Goal: Task Accomplishment & Management: Complete application form

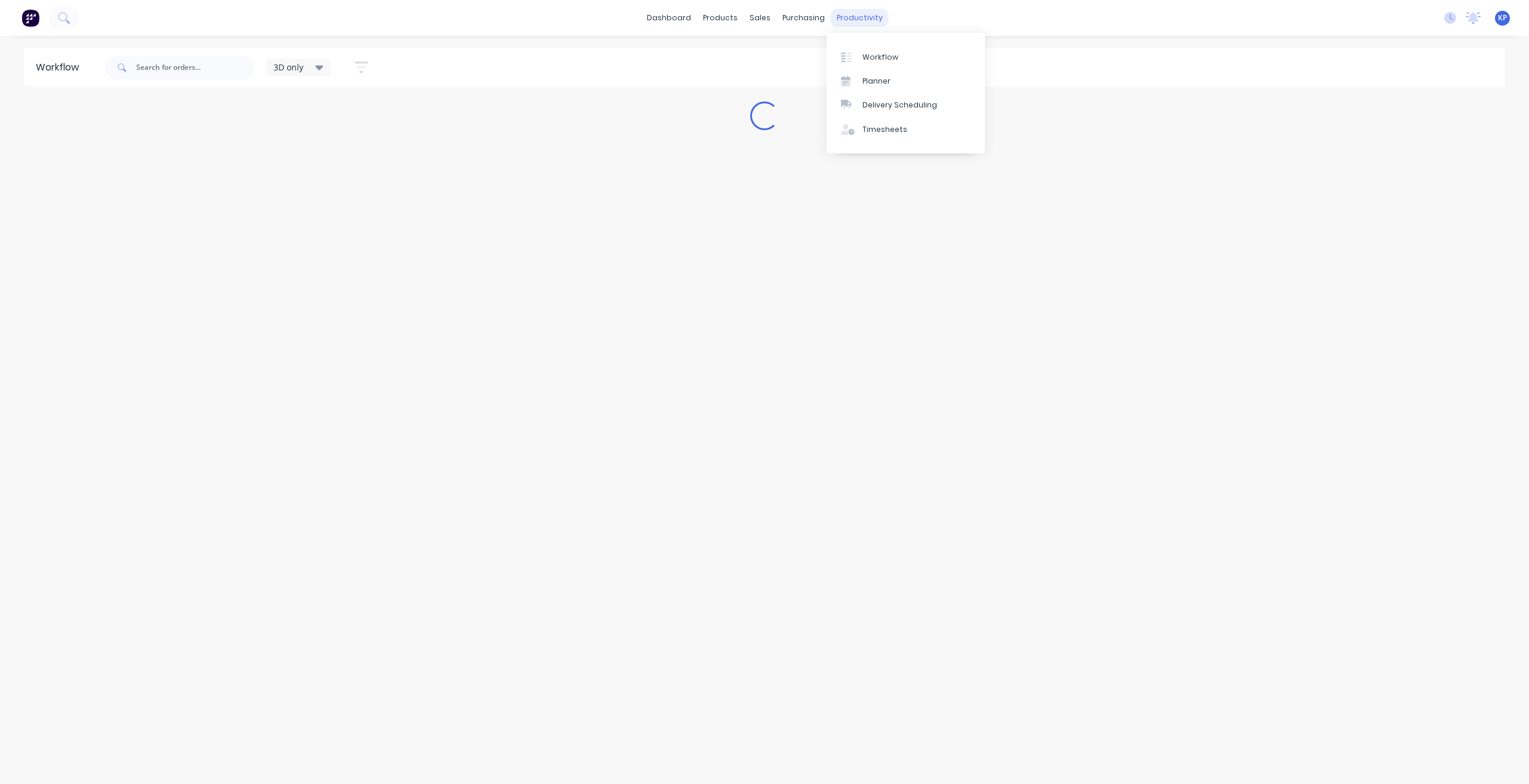
click at [861, 12] on div "productivity" at bounding box center [860, 18] width 58 height 18
click at [857, 130] on div at bounding box center [850, 129] width 18 height 10
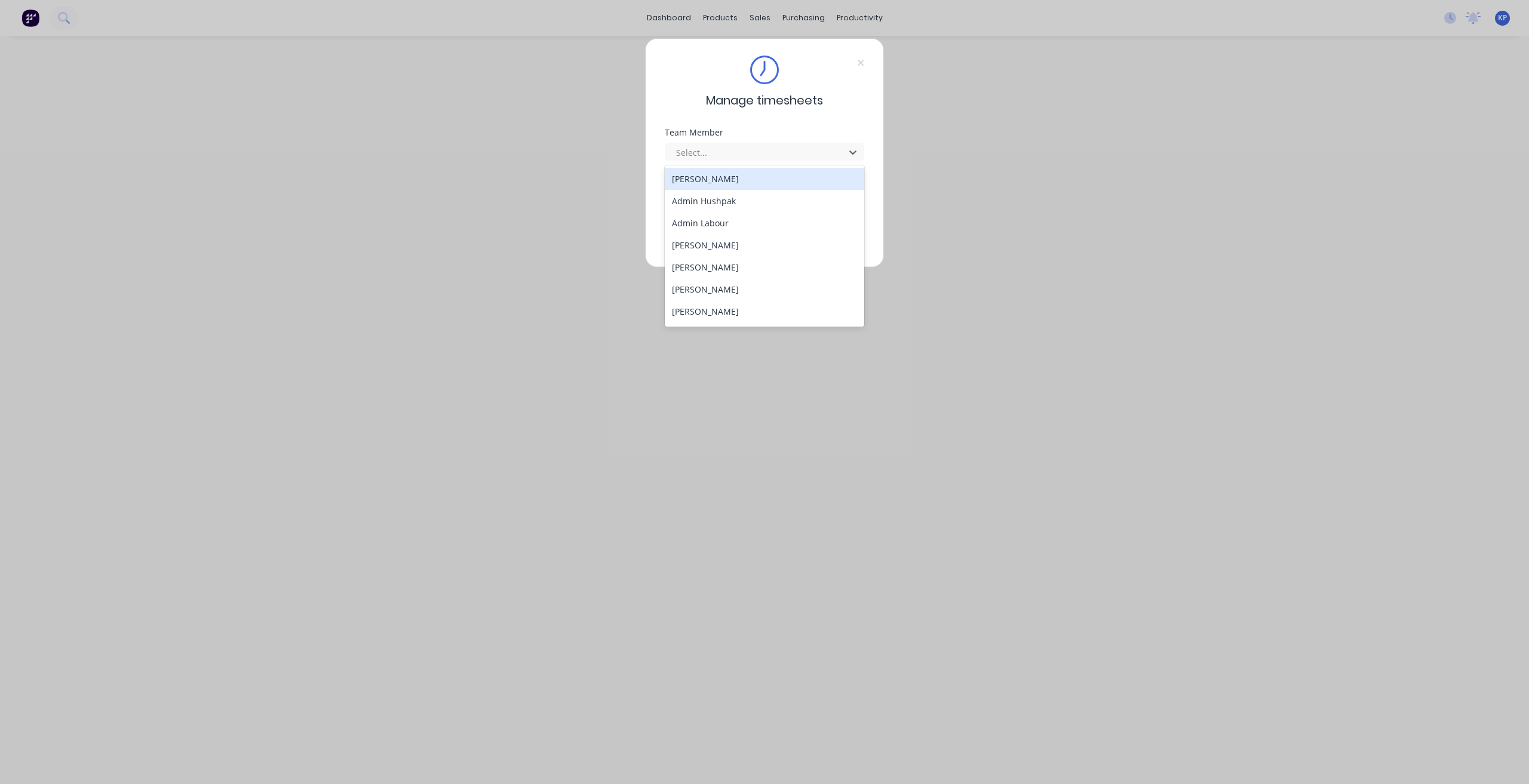
drag, startPoint x: 786, startPoint y: 148, endPoint x: 765, endPoint y: 162, distance: 25.2
click at [786, 150] on div at bounding box center [756, 152] width 164 height 15
type input "ka"
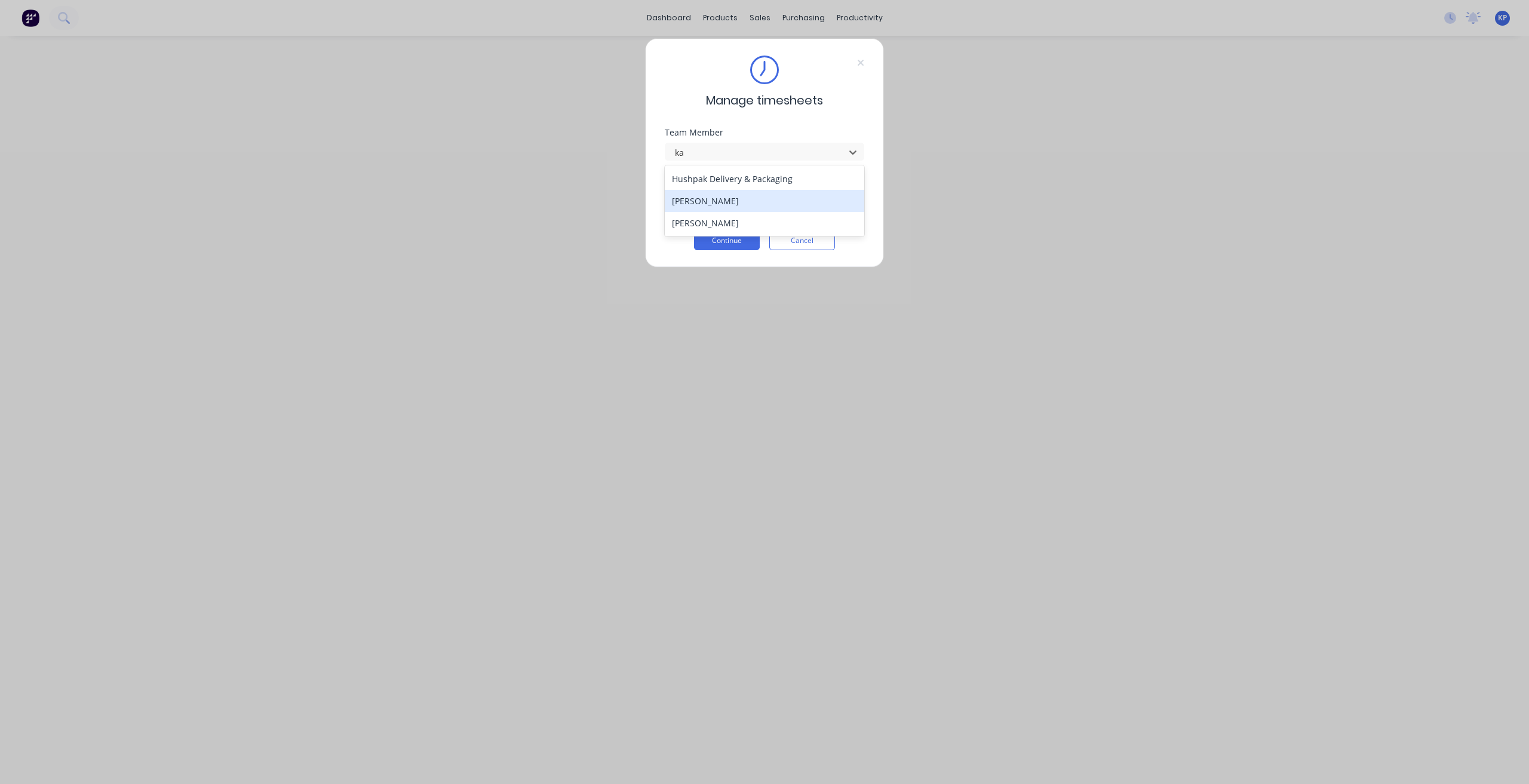
click at [725, 200] on div "[PERSON_NAME]" at bounding box center [764, 201] width 200 height 22
click at [713, 206] on input at bounding box center [764, 203] width 199 height 18
type input "8990"
click at [726, 244] on button "Continue" at bounding box center [727, 240] width 65 height 19
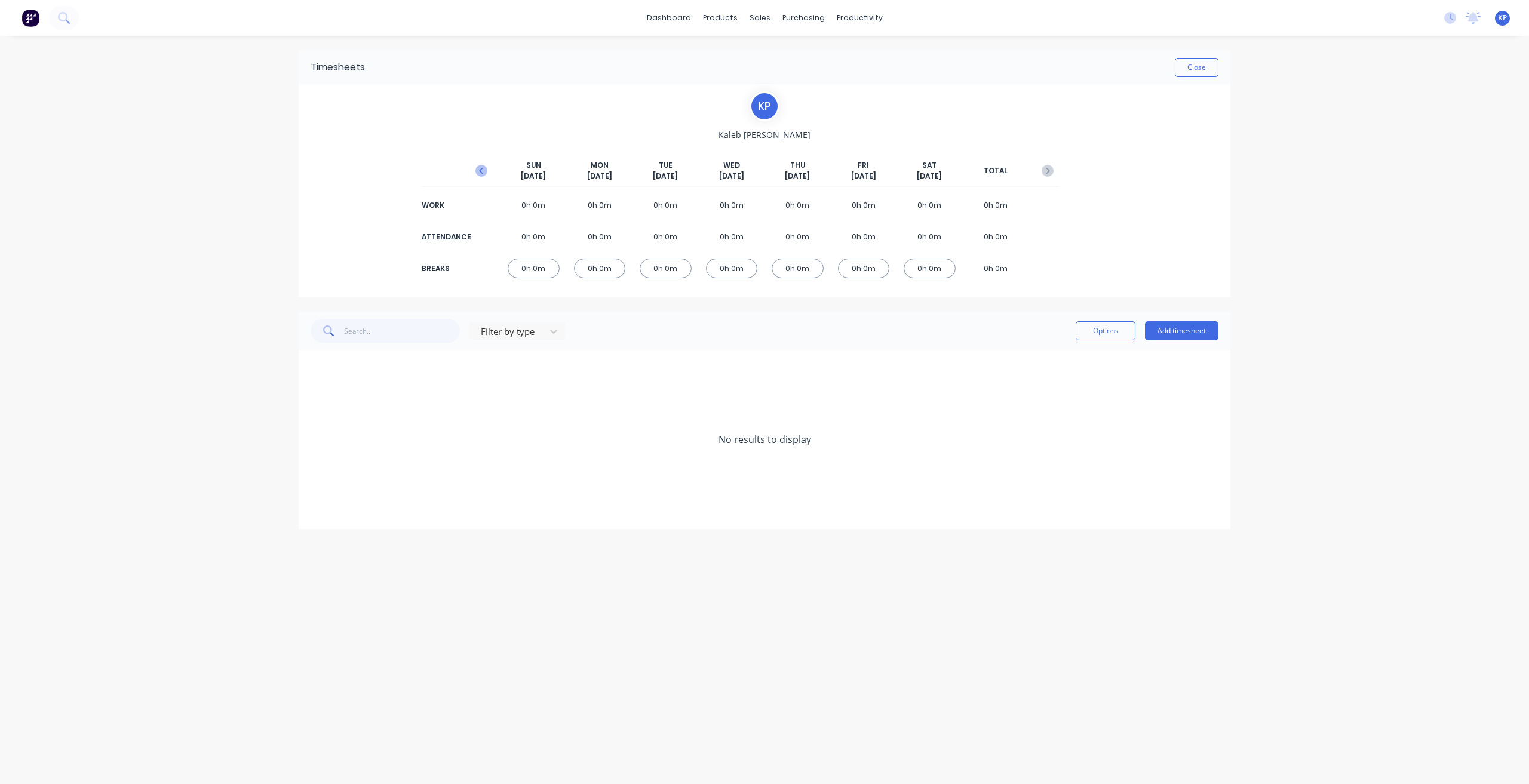
click at [483, 170] on icon "button" at bounding box center [481, 171] width 12 height 12
click at [908, 329] on button "Add timesheet" at bounding box center [1181, 330] width 73 height 19
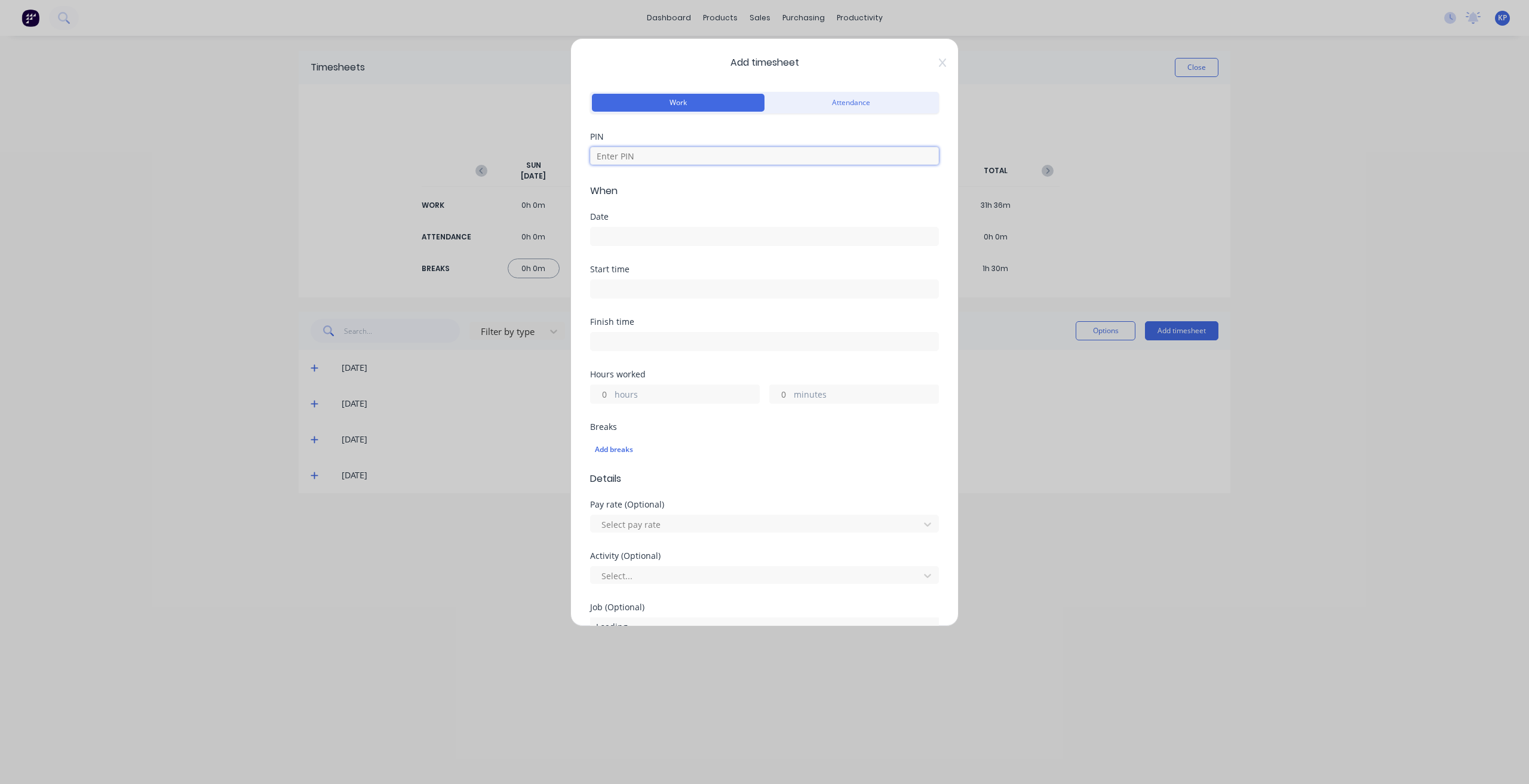
click at [612, 158] on input at bounding box center [764, 156] width 349 height 18
type input "8990"
click at [634, 244] on label at bounding box center [764, 236] width 349 height 19
click at [634, 244] on input at bounding box center [764, 237] width 348 height 18
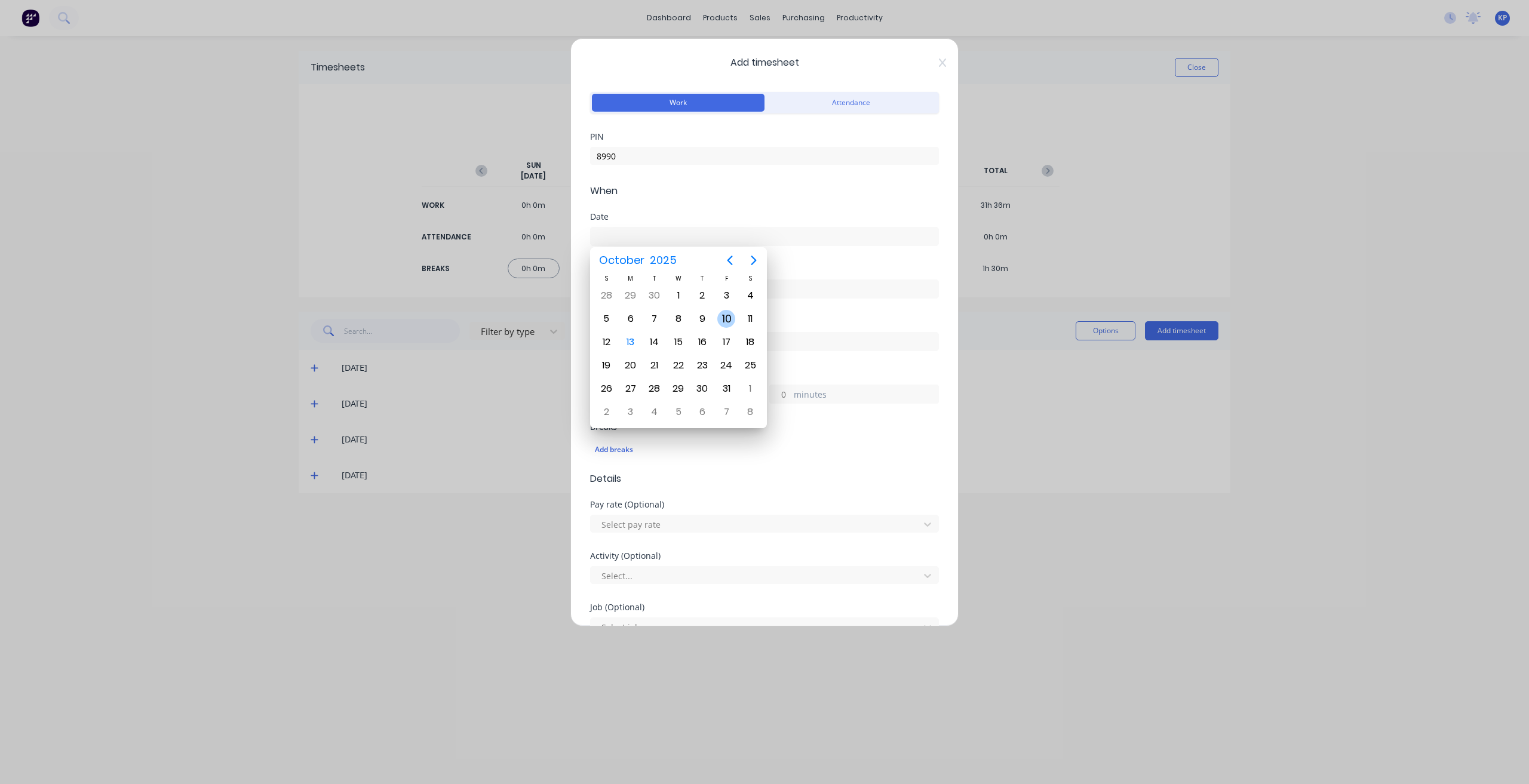
click at [724, 321] on div "10" at bounding box center [727, 319] width 18 height 18
type input "[DATE]"
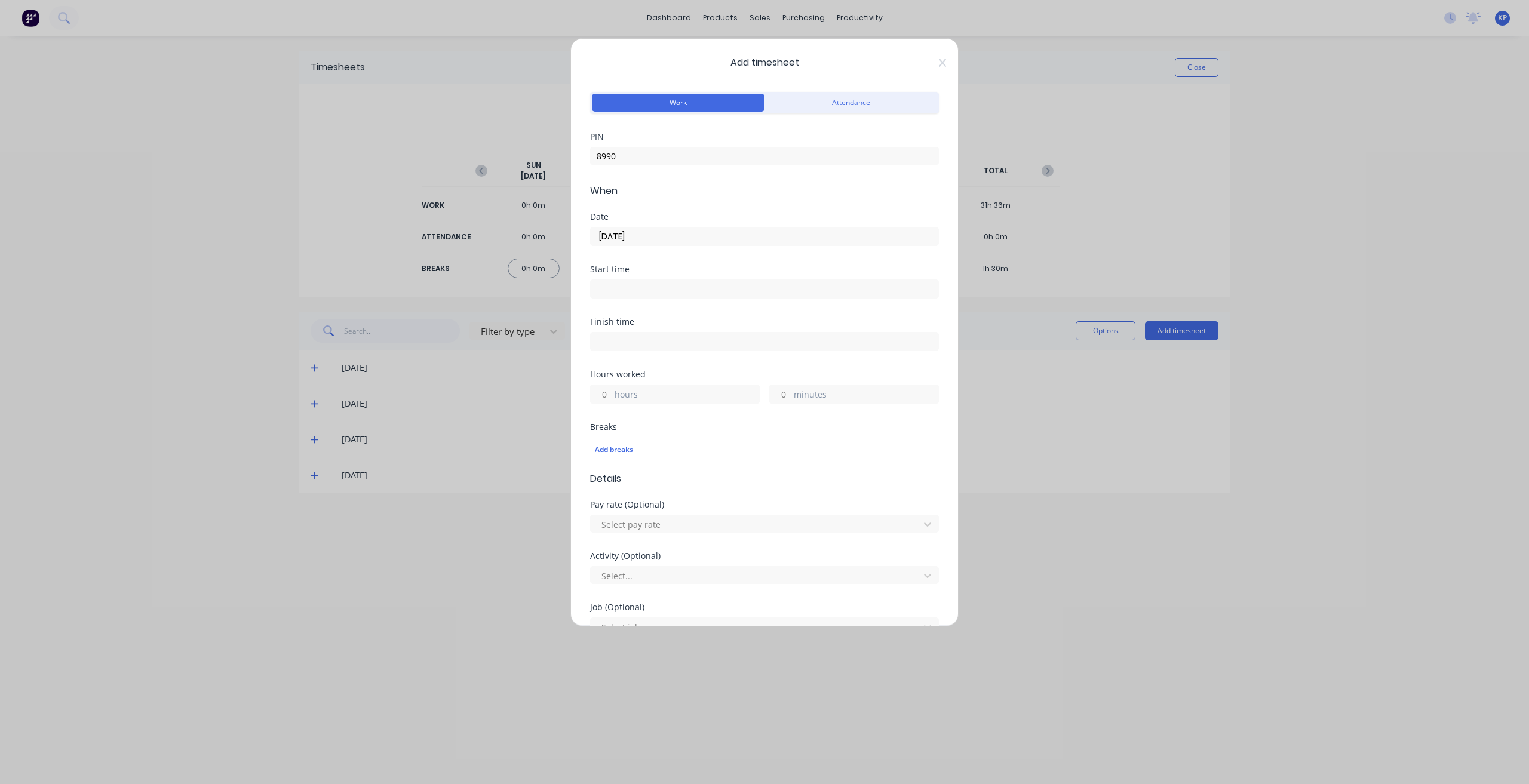
click at [659, 293] on input at bounding box center [764, 289] width 348 height 18
type input "06:00 AM"
click at [802, 367] on div "Finish time" at bounding box center [764, 343] width 349 height 52
click at [672, 345] on input at bounding box center [764, 342] width 348 height 18
type input "06:15 AM"
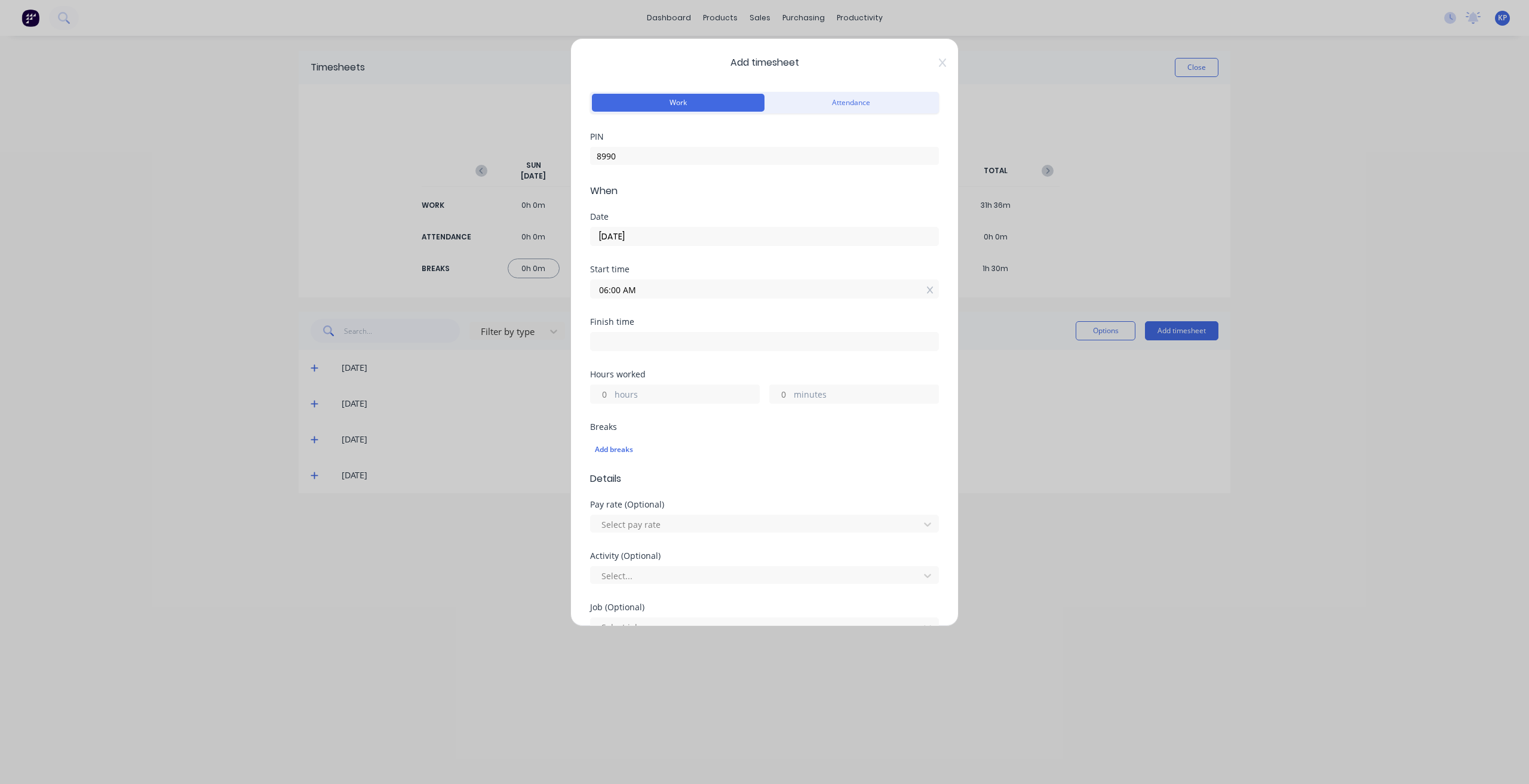
type input "0"
type input "15"
type input "10:15 AM"
type input "4"
type input "11:15 AM"
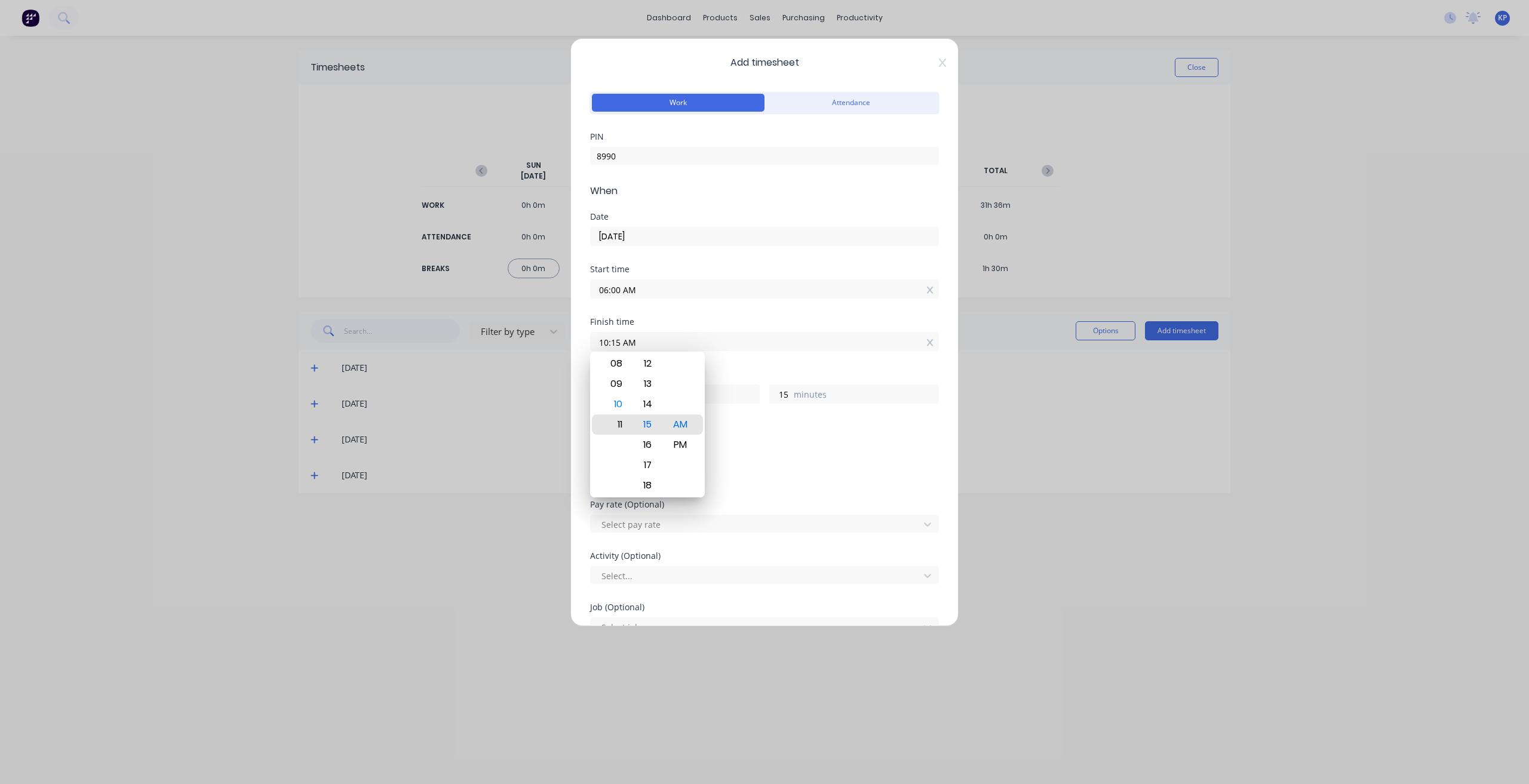
type input "5"
type input "11:09 AM"
type input "9"
type input "11:03 AM"
type input "3"
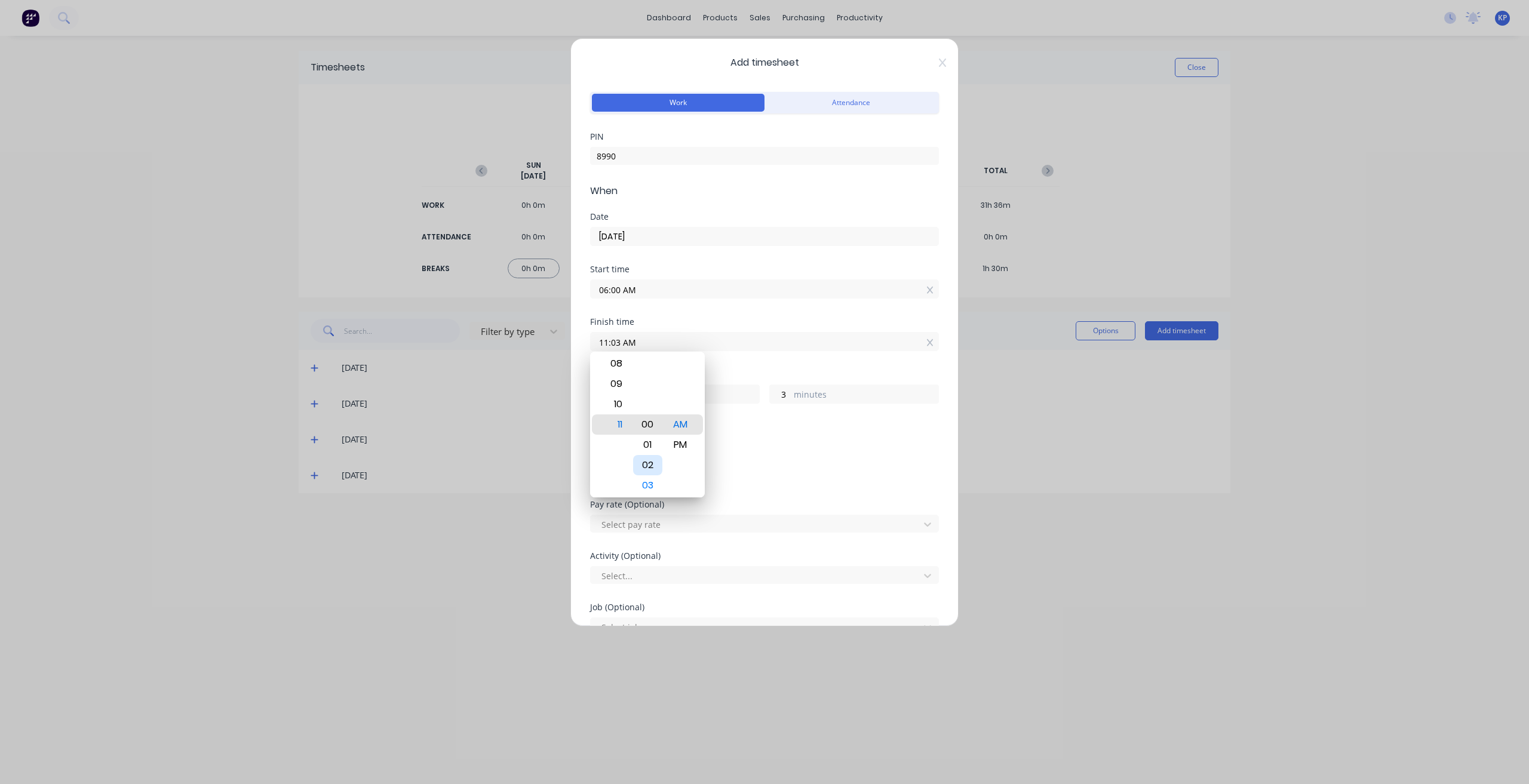
type input "11:00 AM"
type input "0"
click at [793, 394] on label "minutes" at bounding box center [865, 395] width 144 height 15
click at [789, 394] on input "0" at bounding box center [780, 394] width 21 height 18
click at [667, 492] on div at bounding box center [756, 524] width 313 height 15
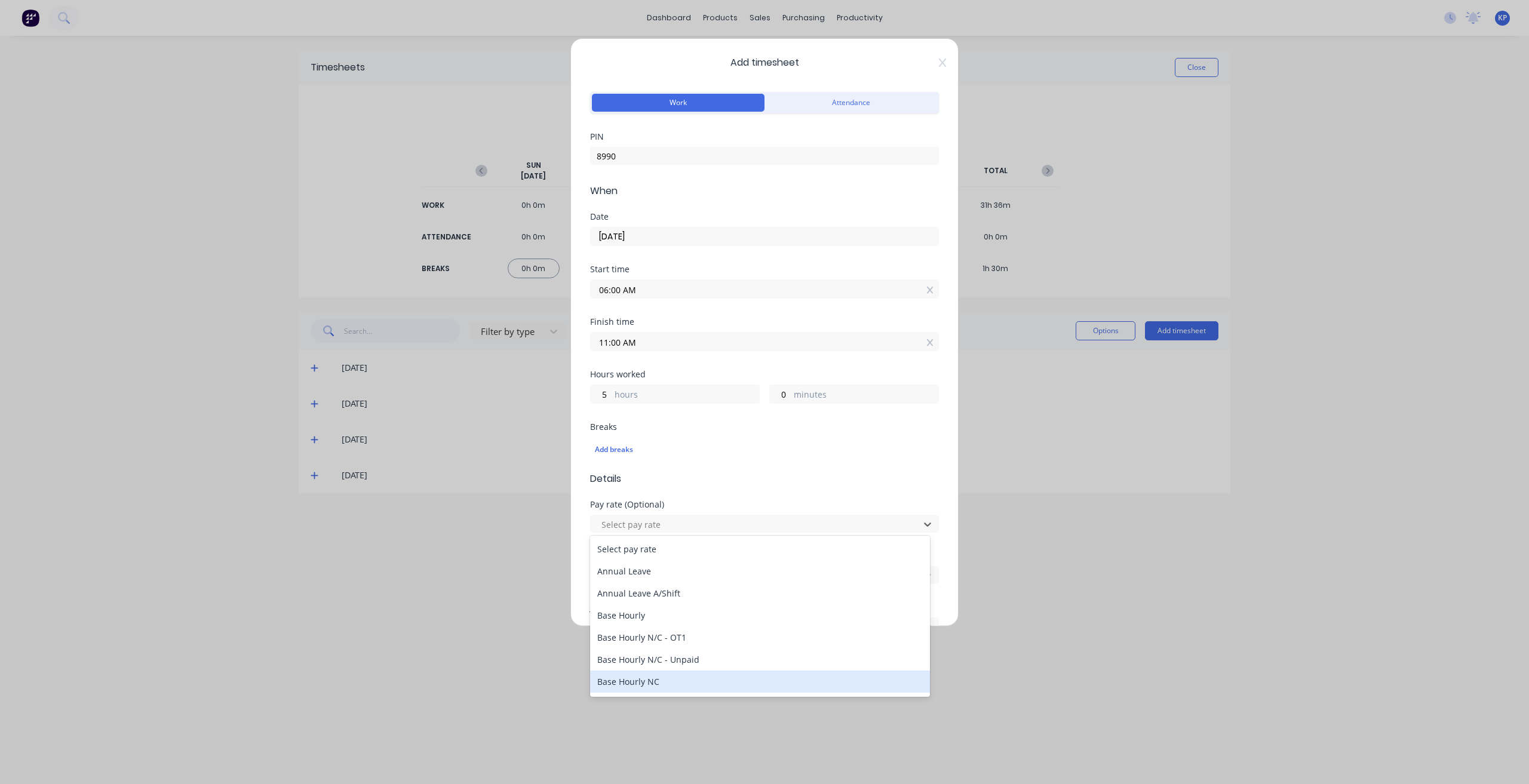
click at [674, 492] on div "Base Hourly NC" at bounding box center [760, 682] width 340 height 22
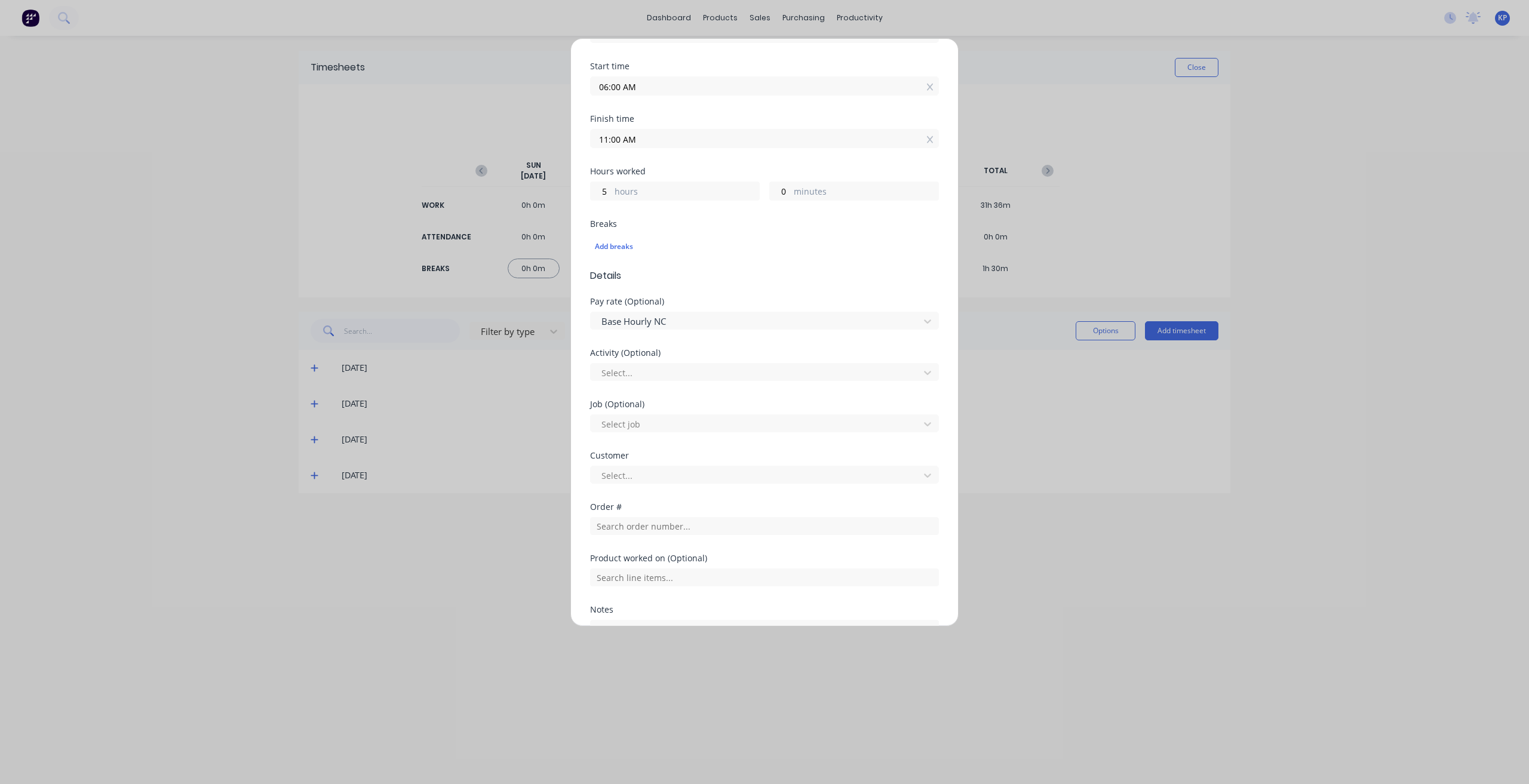
scroll to position [239, 0]
click at [663, 331] on div at bounding box center [756, 336] width 313 height 15
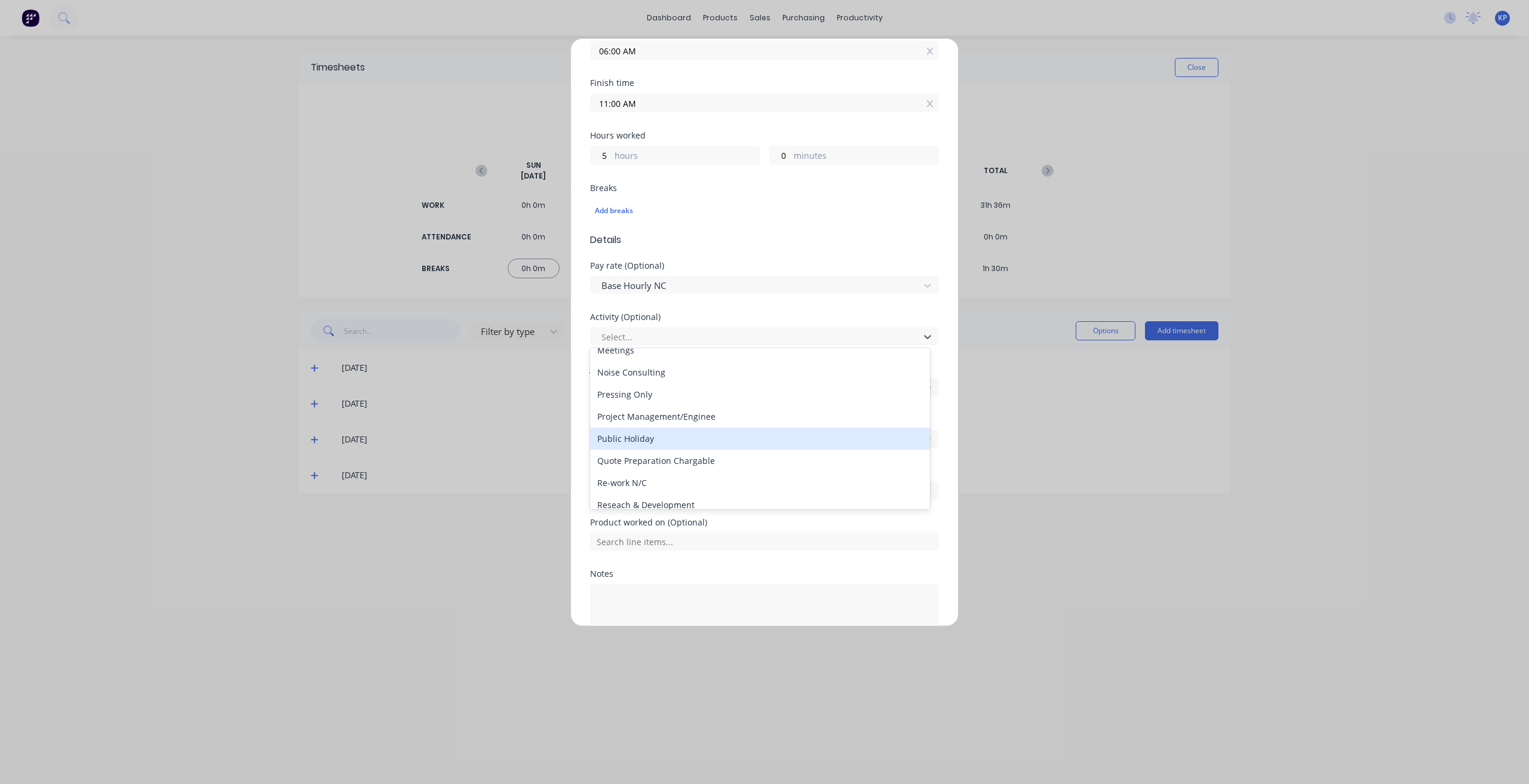
scroll to position [358, 0]
click at [696, 445] on div "Reseach & Development" at bounding box center [760, 445] width 340 height 22
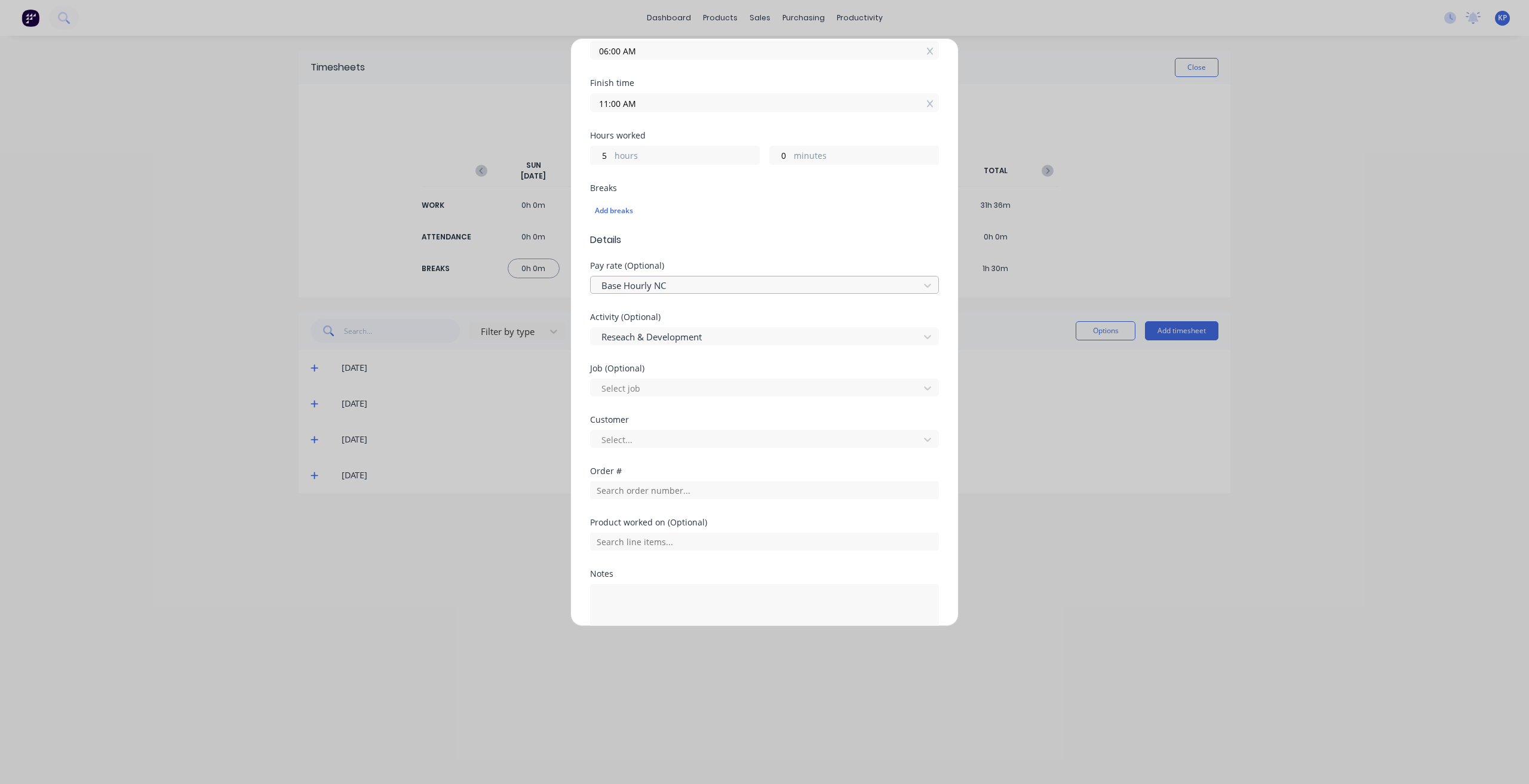
click at [671, 290] on div at bounding box center [756, 285] width 313 height 15
click at [707, 350] on div "Direct Labour - R&D Hours" at bounding box center [760, 350] width 340 height 22
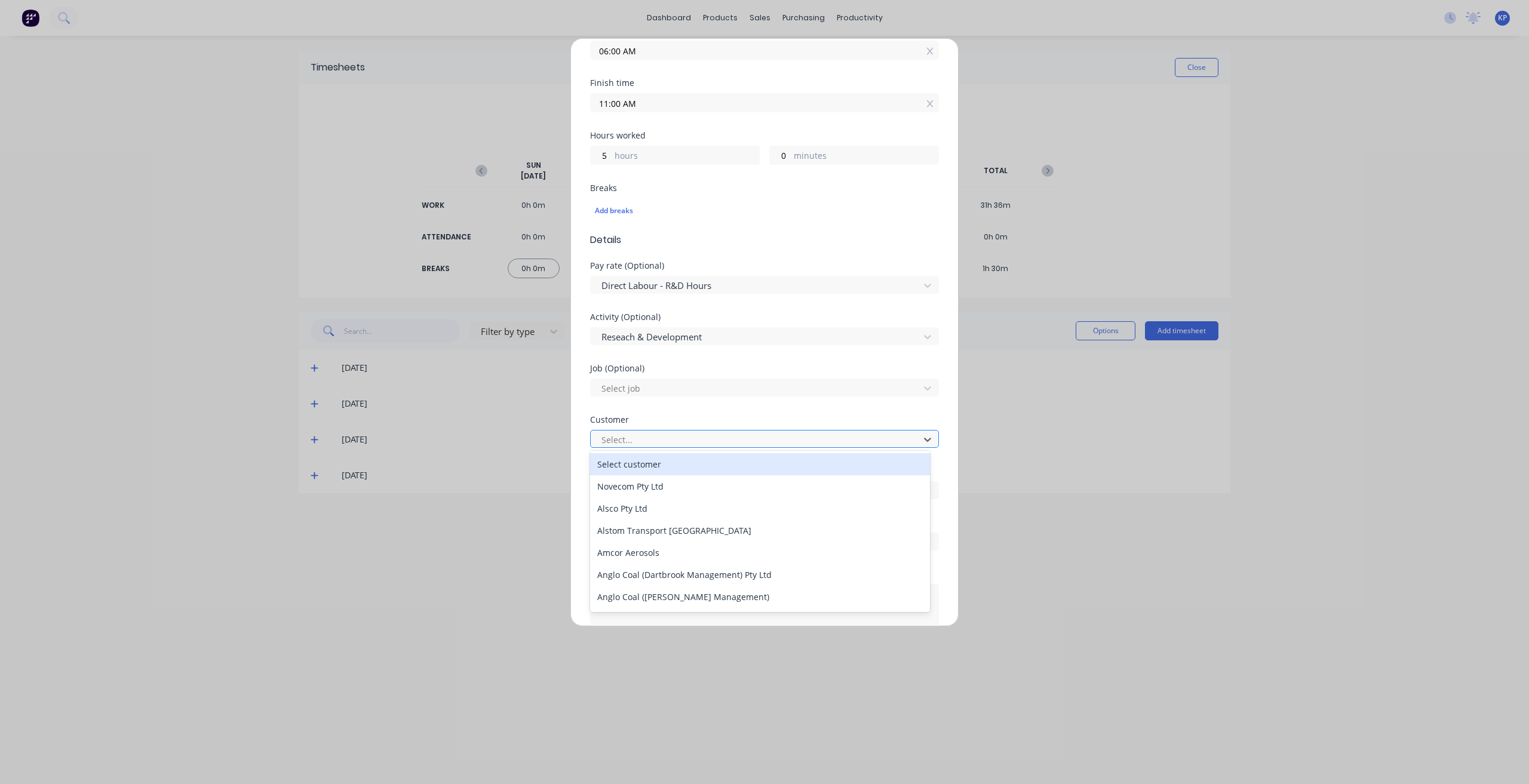
click at [694, 437] on div at bounding box center [756, 439] width 313 height 15
type input "hushp"
click at [674, 464] on div "Hushpak" at bounding box center [760, 464] width 340 height 22
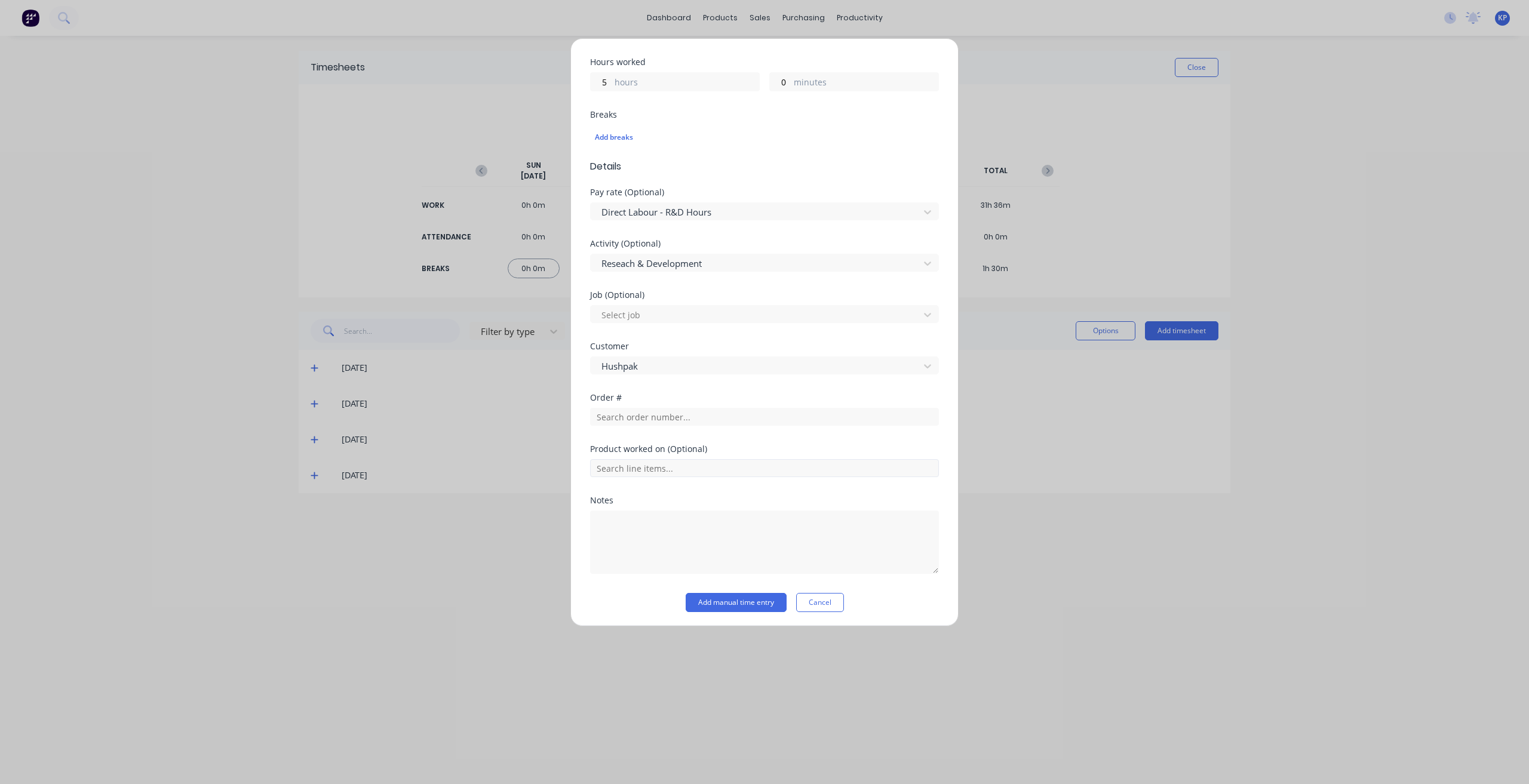
scroll to position [313, 0]
click at [660, 492] on textarea at bounding box center [764, 541] width 349 height 63
type textarea "6250 Exhaust Mods"
click at [722, 492] on button "Add manual time entry" at bounding box center [736, 601] width 101 height 19
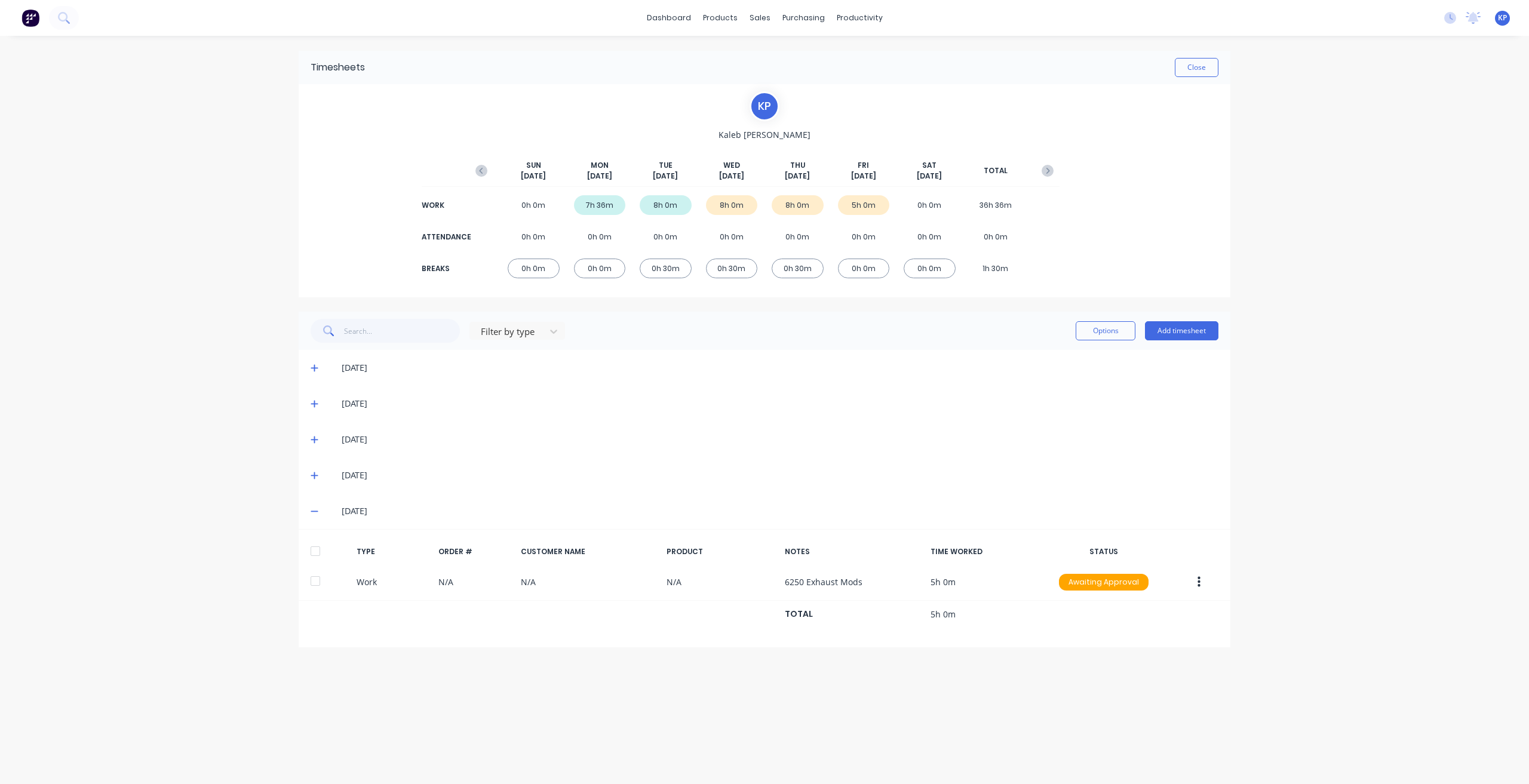
click at [312, 476] on icon at bounding box center [314, 475] width 8 height 8
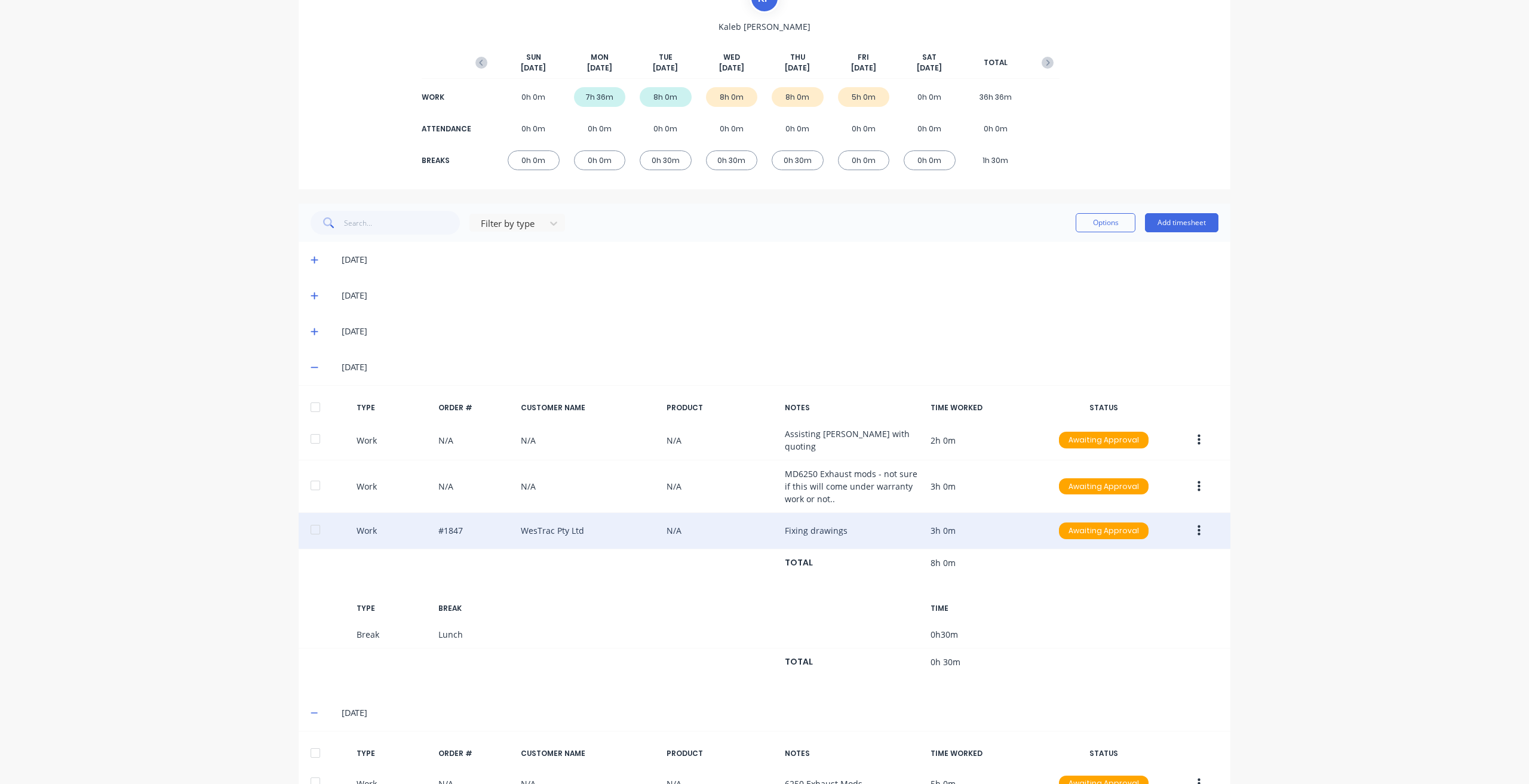
scroll to position [119, 0]
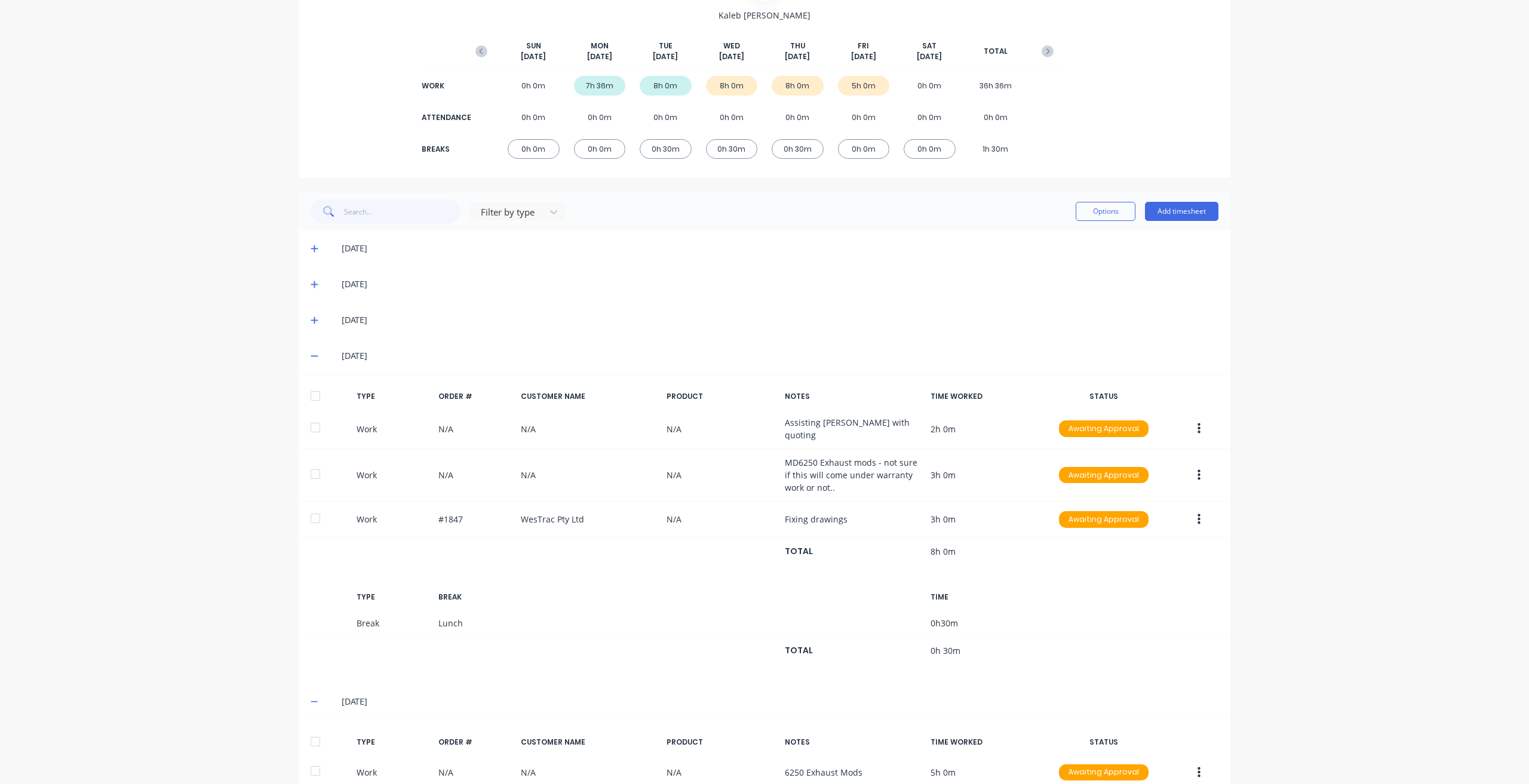
click at [311, 354] on icon at bounding box center [314, 356] width 8 height 8
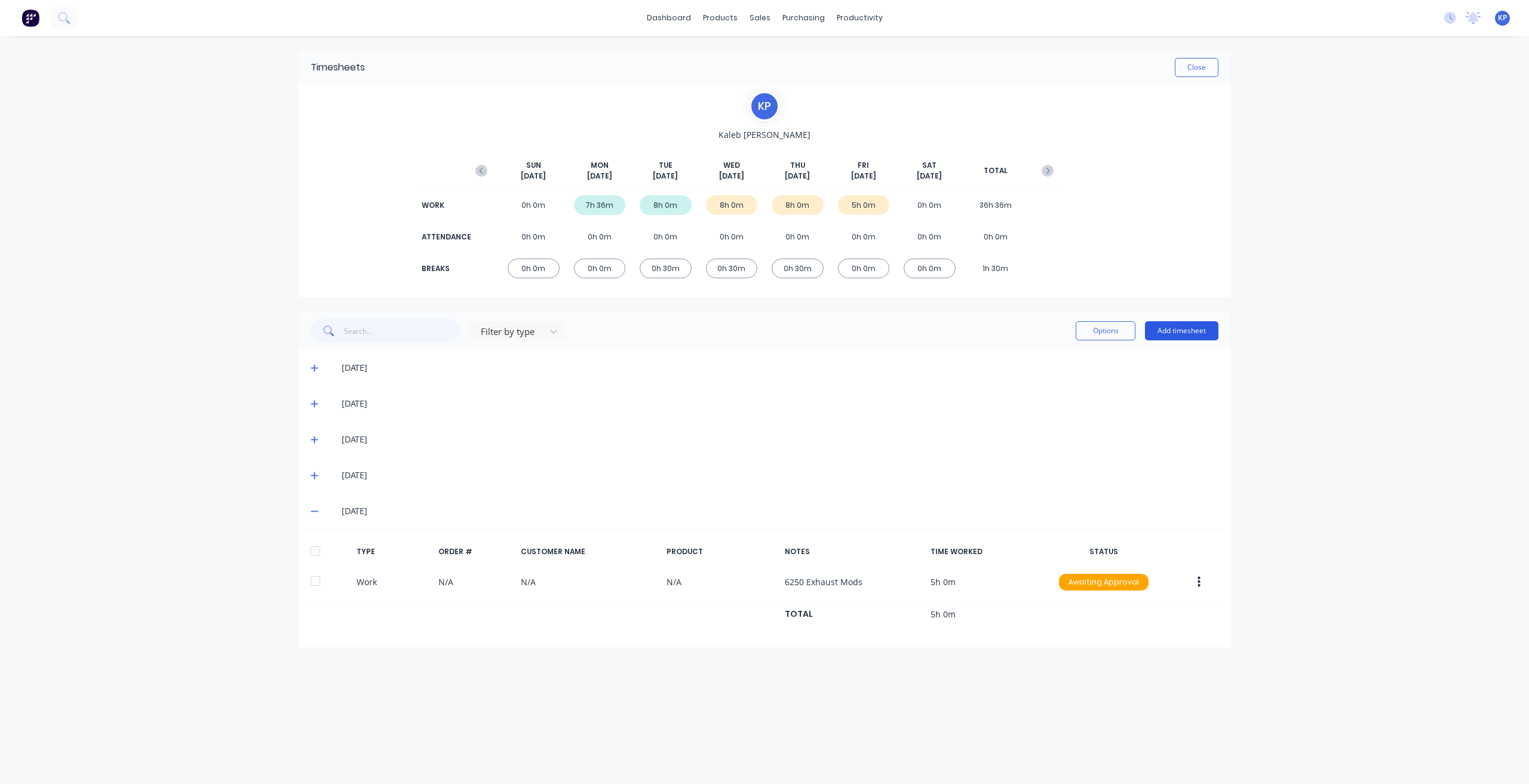
click at [908, 327] on button "Add timesheet" at bounding box center [1181, 330] width 73 height 19
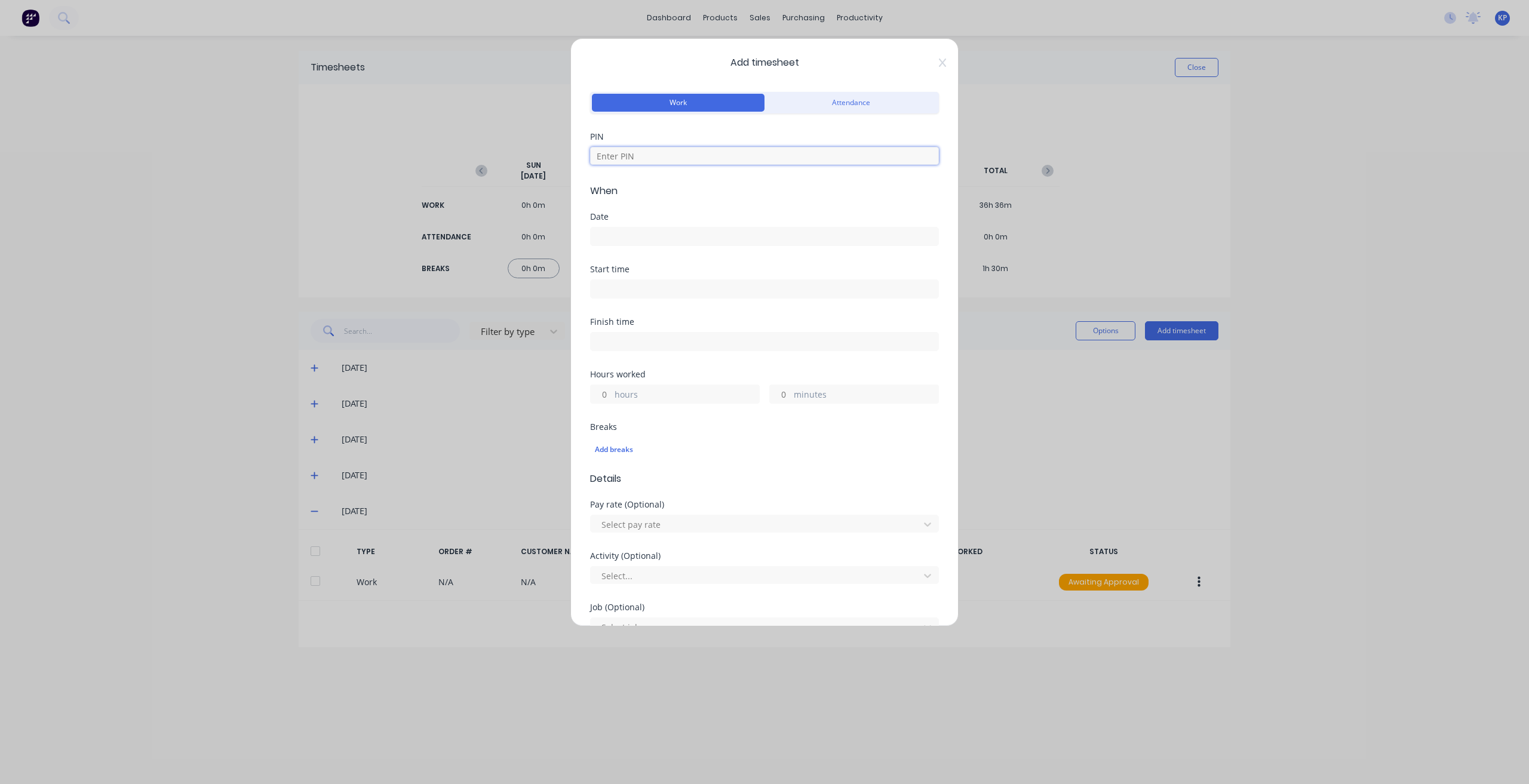
click at [630, 160] on input at bounding box center [764, 156] width 349 height 18
type input "8990"
click at [664, 243] on input at bounding box center [764, 237] width 348 height 18
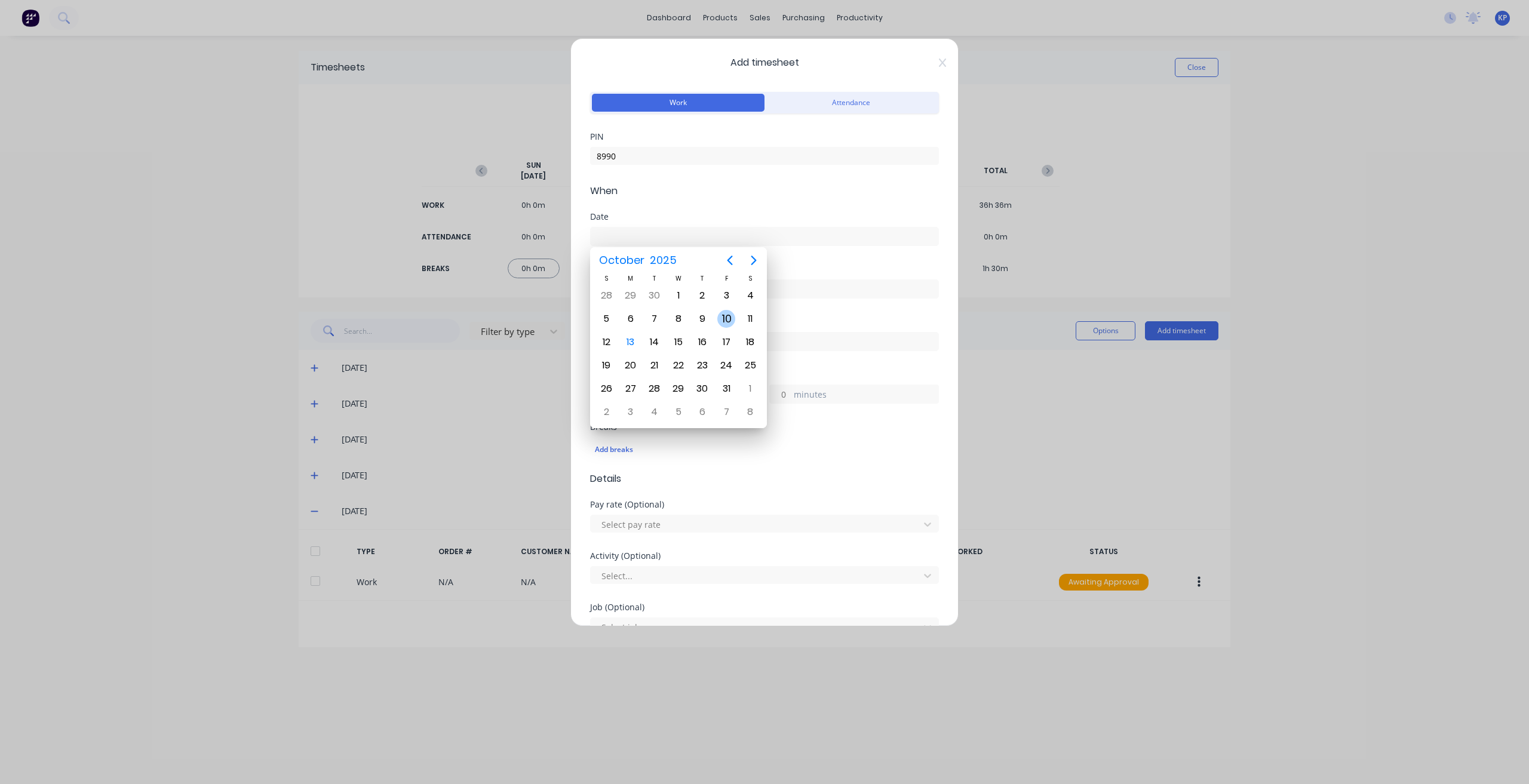
click at [723, 317] on div "10" at bounding box center [727, 319] width 18 height 18
type input "[DATE]"
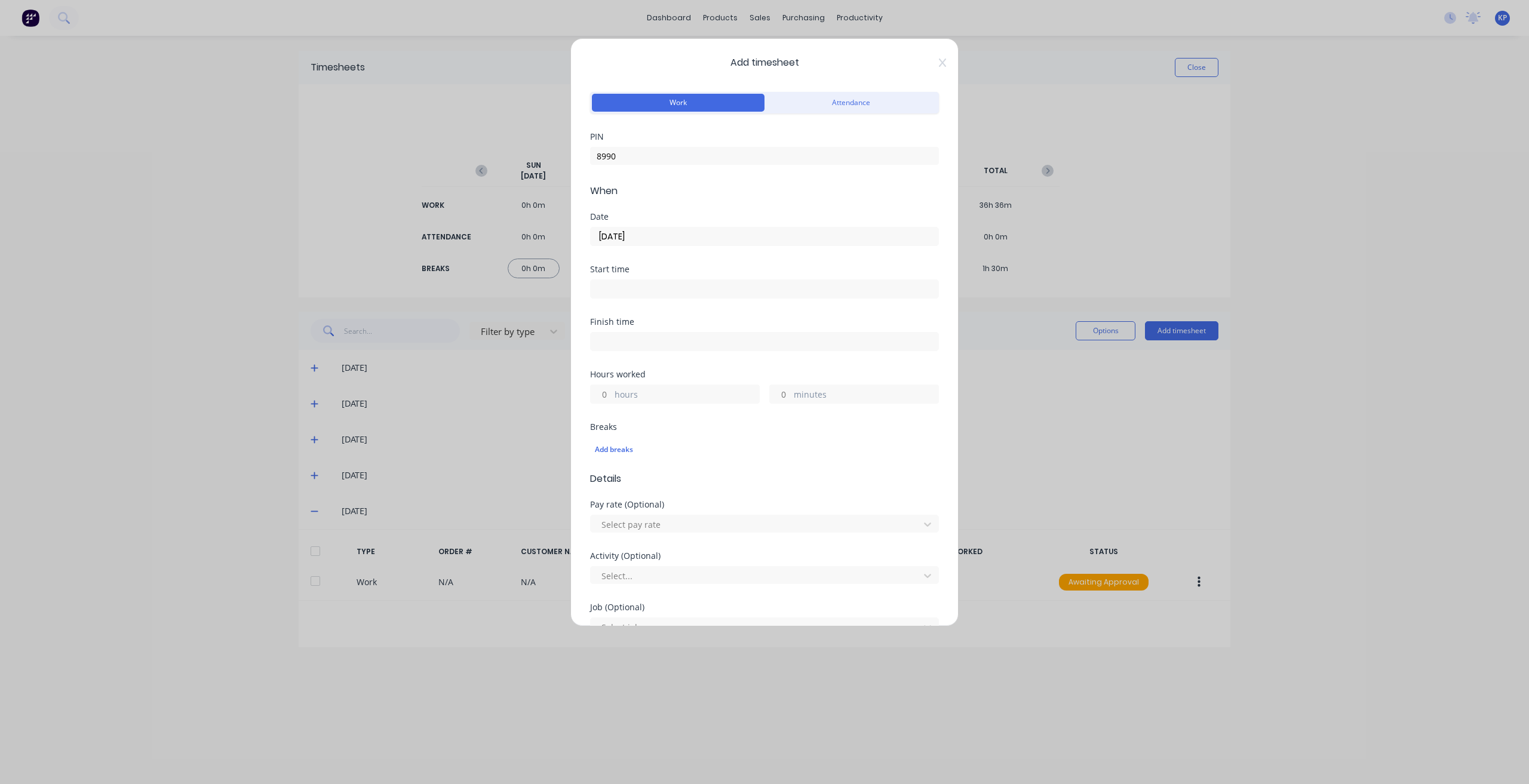
click at [651, 287] on input at bounding box center [764, 289] width 348 height 18
type input "11:00 AM"
click at [814, 340] on input at bounding box center [764, 342] width 348 height 18
type input "06:16 AM"
type input "19"
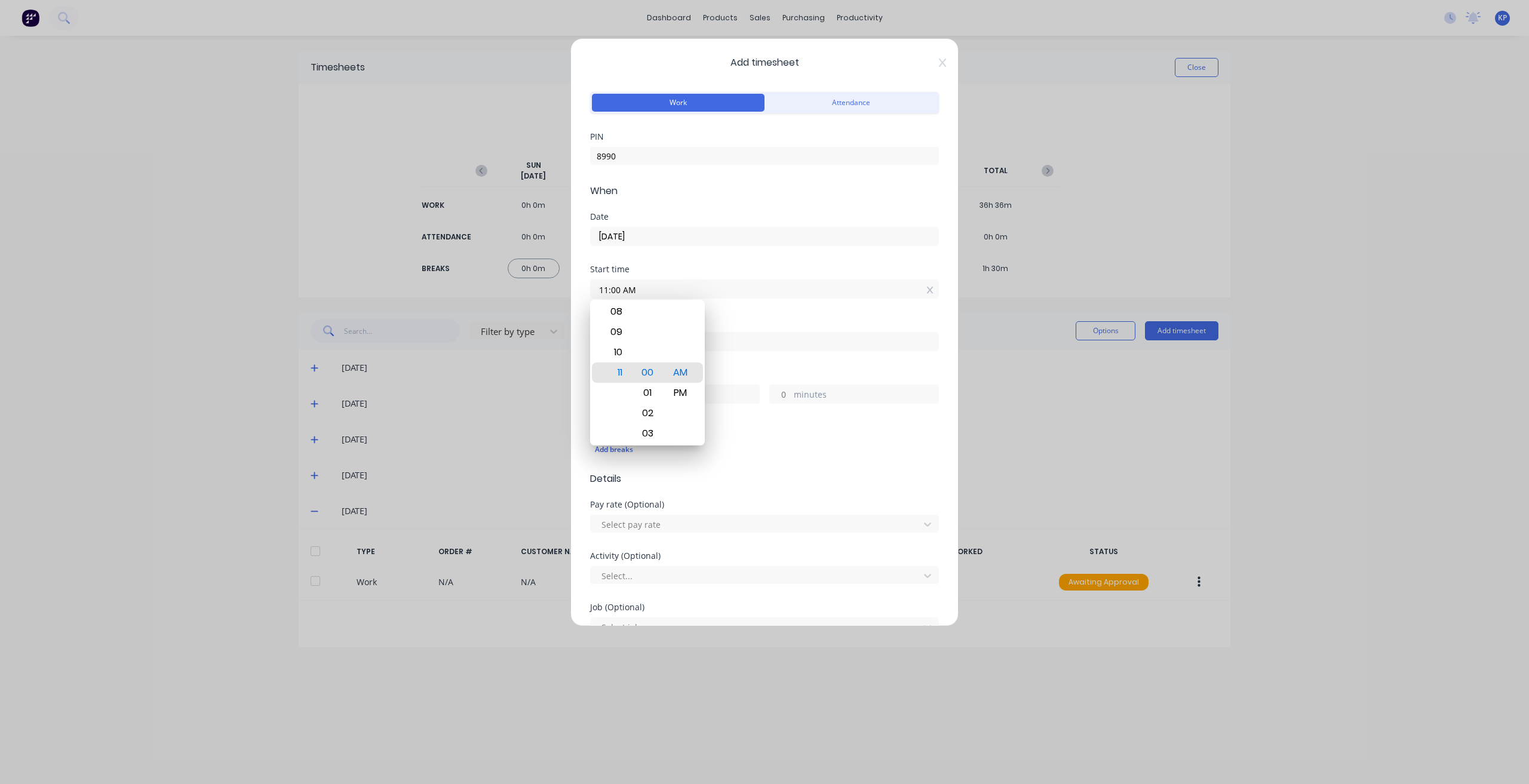
type input "16"
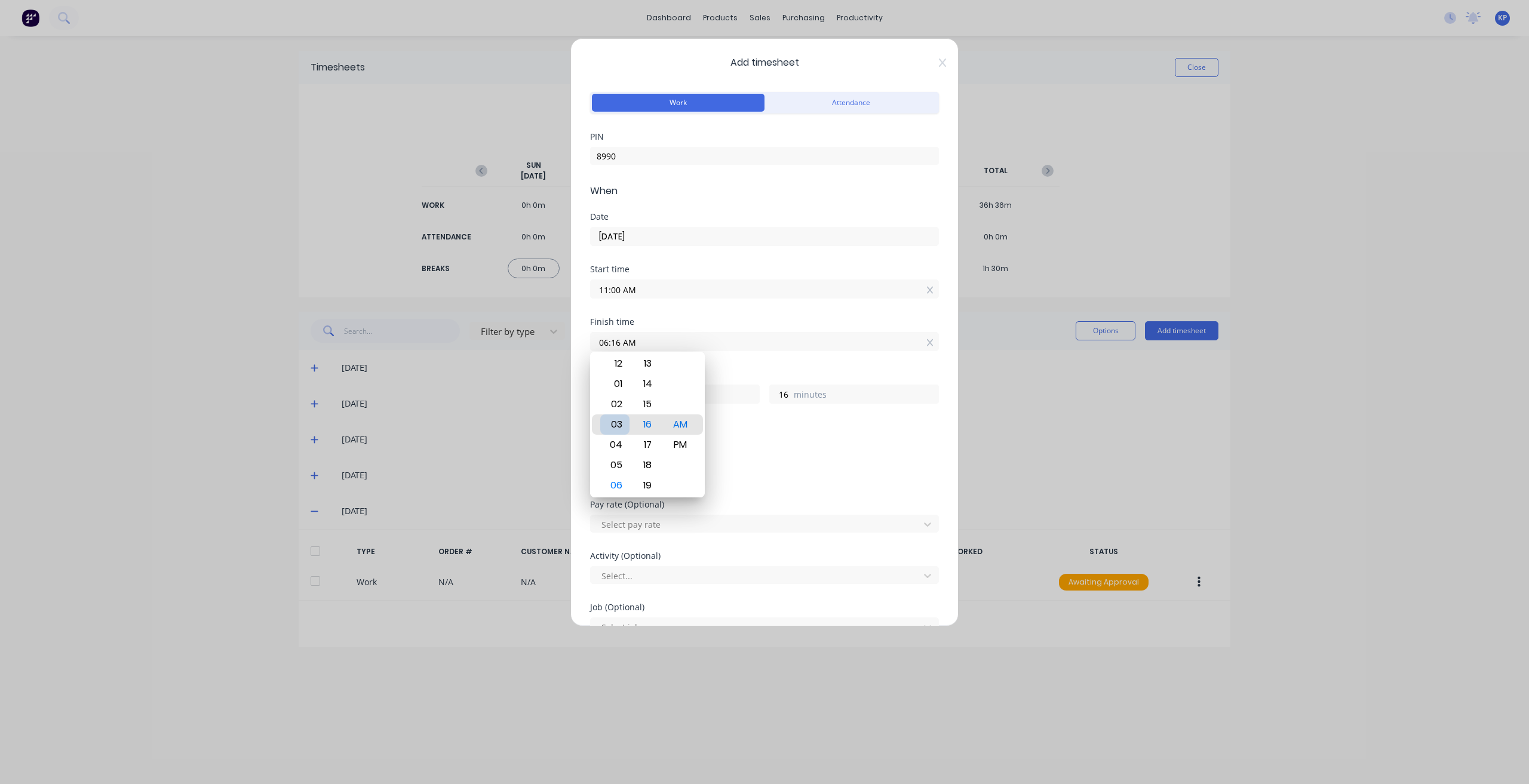
type input "12:16 AM"
type input "13"
type input "12:09 AM"
type input "9"
type input "12:02 AM"
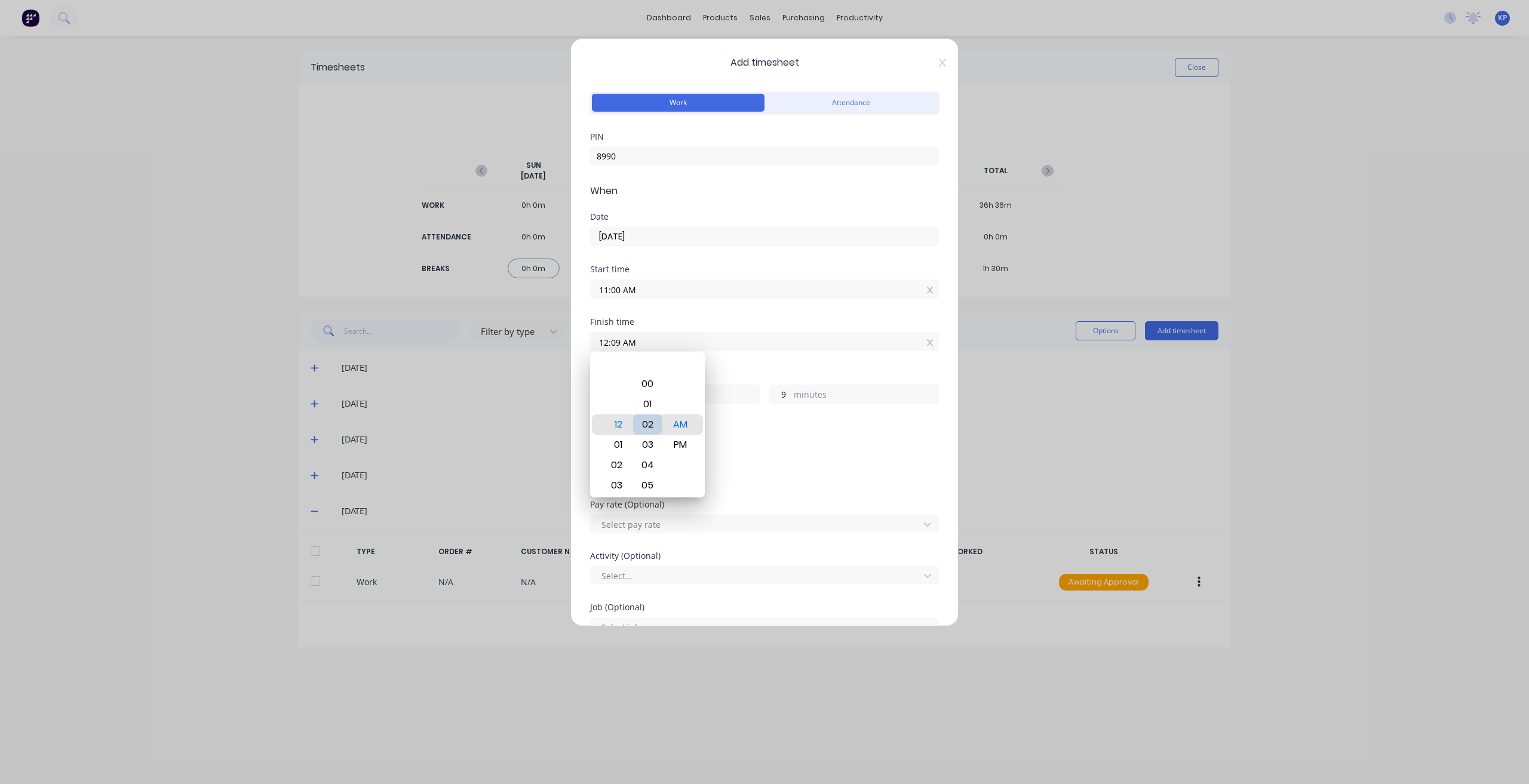
type input "2"
type input "12:00 AM"
type input "0"
type input "12:00 PM"
type input "1"
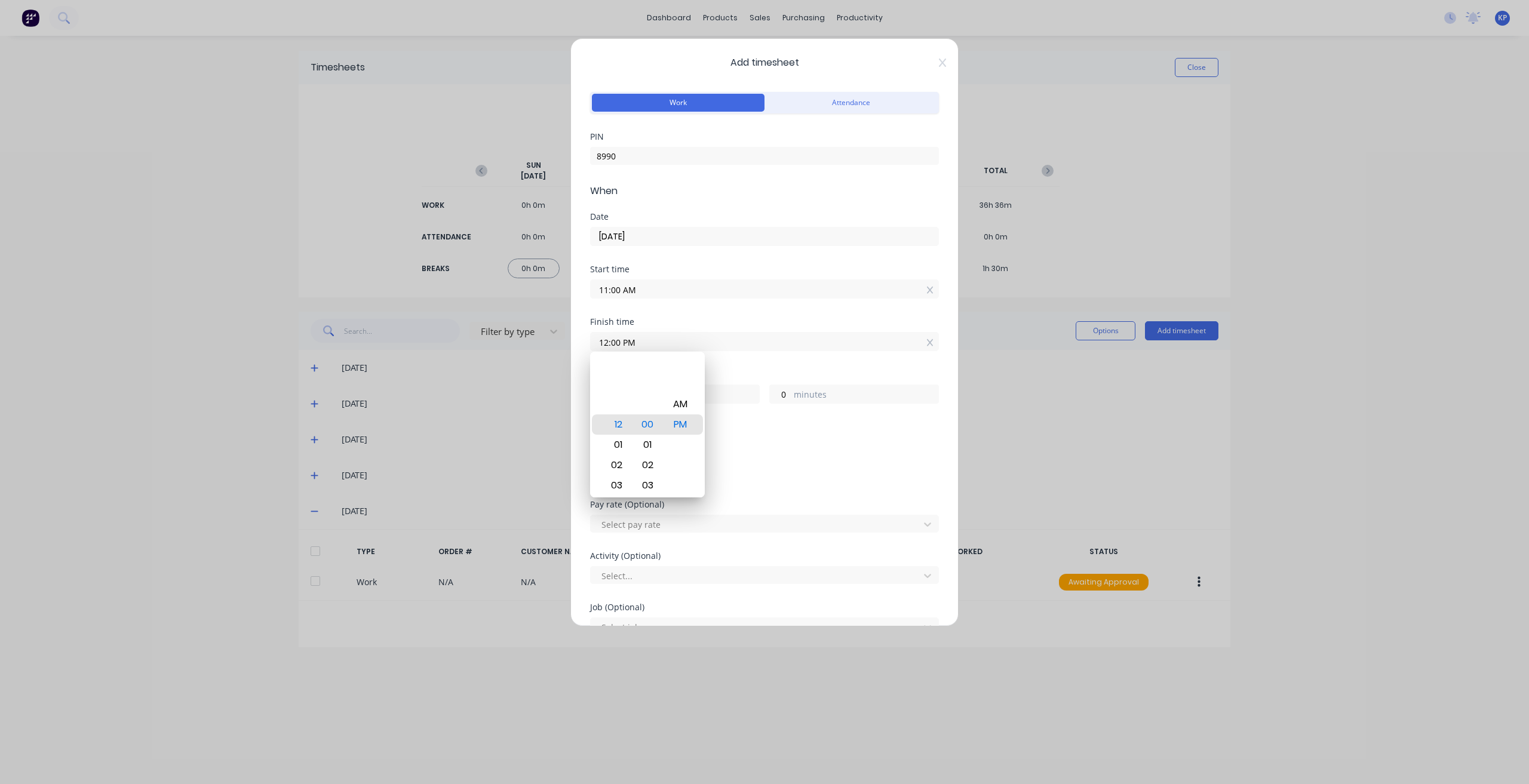
drag, startPoint x: 745, startPoint y: 433, endPoint x: 725, endPoint y: 425, distance: 21.5
click at [745, 434] on div "Add breaks" at bounding box center [764, 448] width 349 height 28
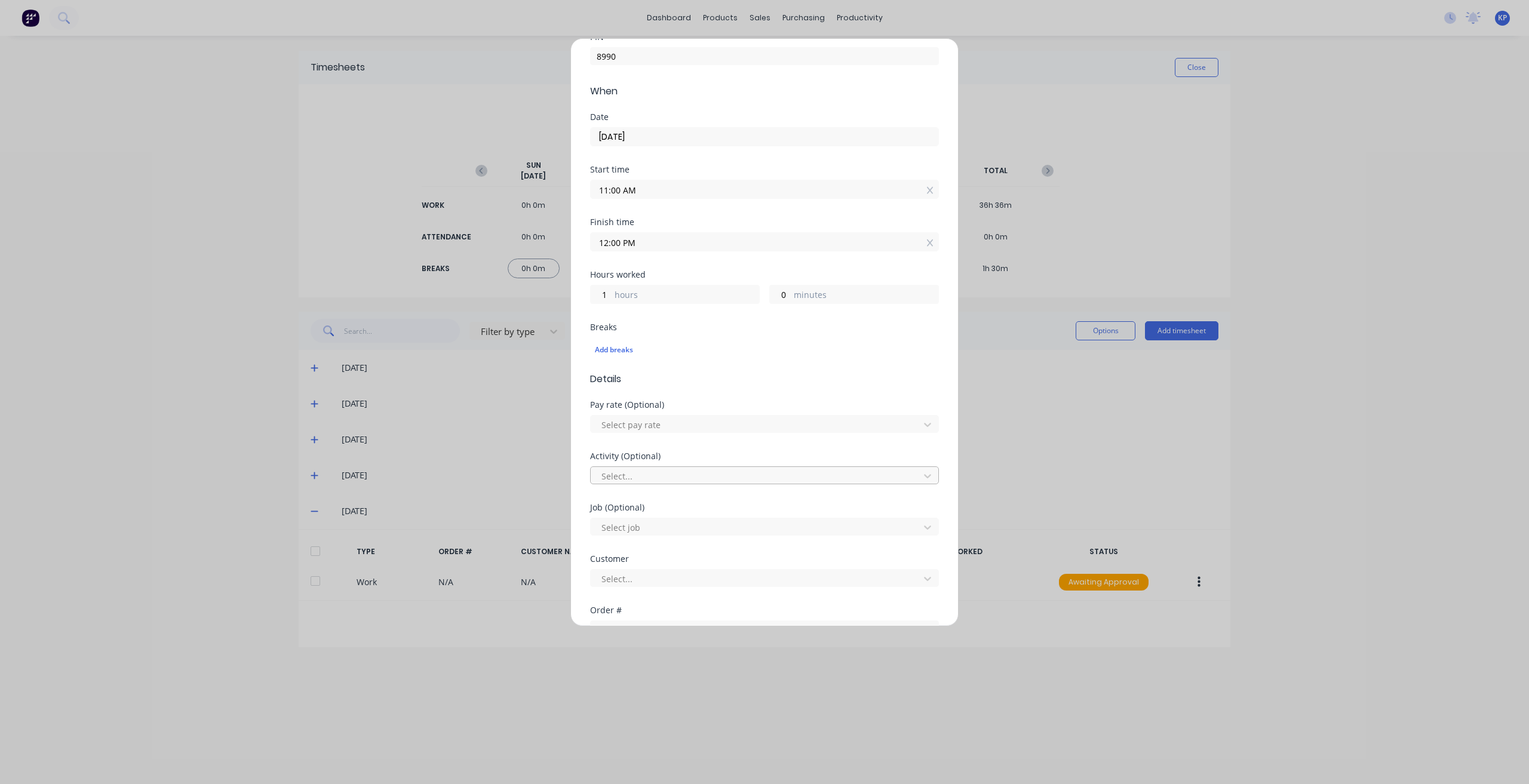
scroll to position [119, 0]
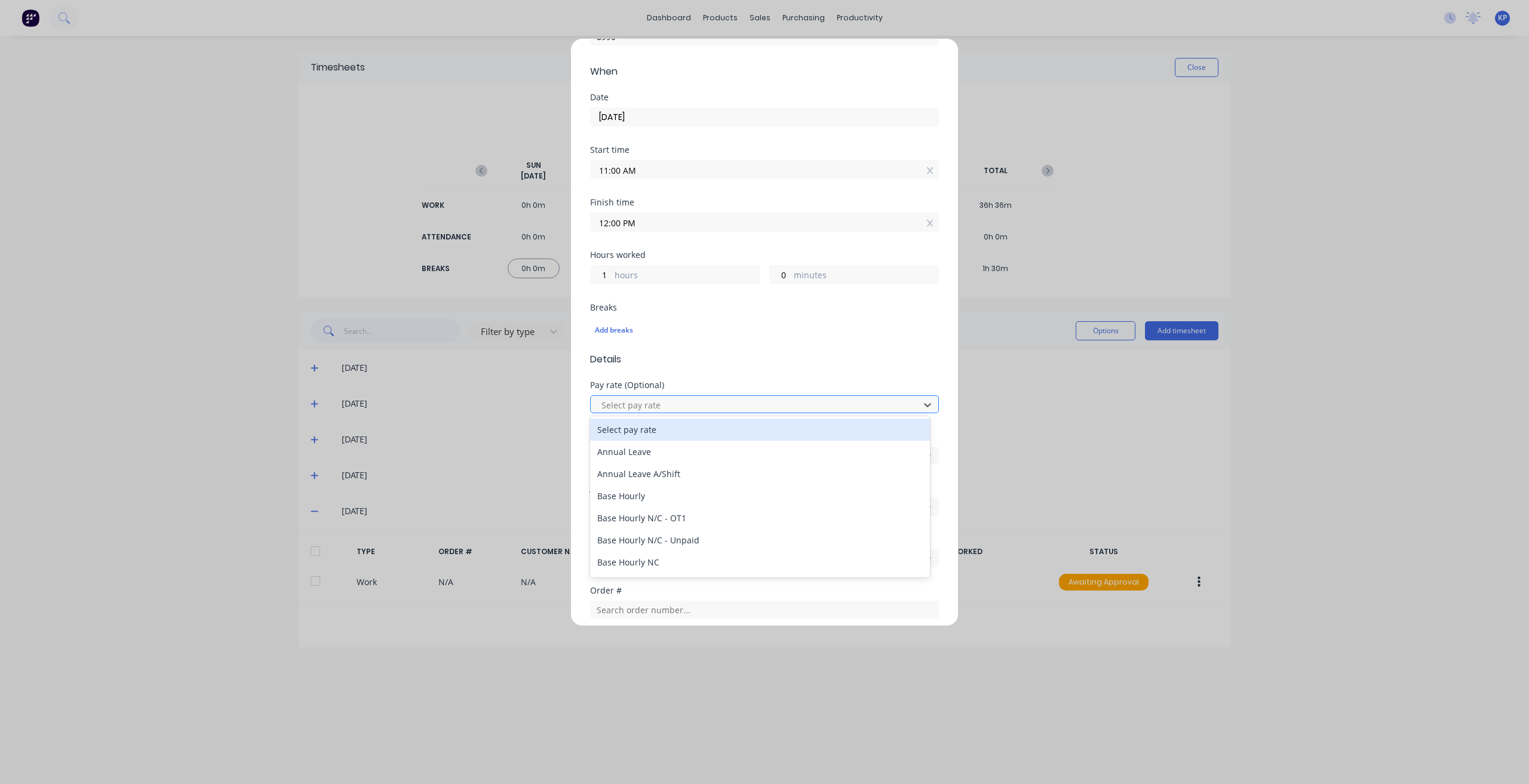
click at [662, 407] on div at bounding box center [756, 405] width 313 height 15
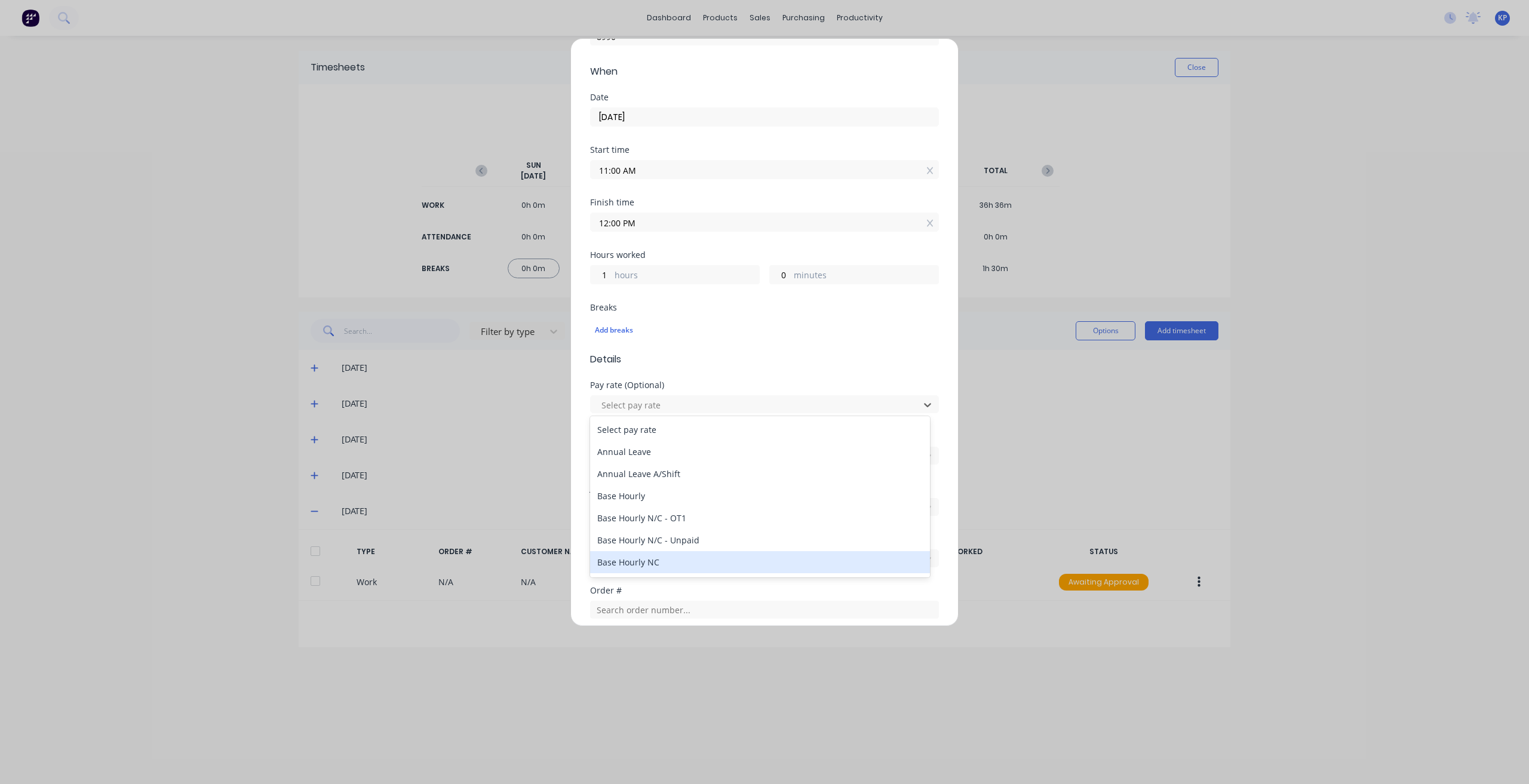
click at [660, 492] on div "Base Hourly NC" at bounding box center [760, 562] width 340 height 22
click at [669, 441] on div "Activity (Optional) Select..." at bounding box center [764, 448] width 349 height 32
click at [664, 458] on div at bounding box center [756, 456] width 313 height 15
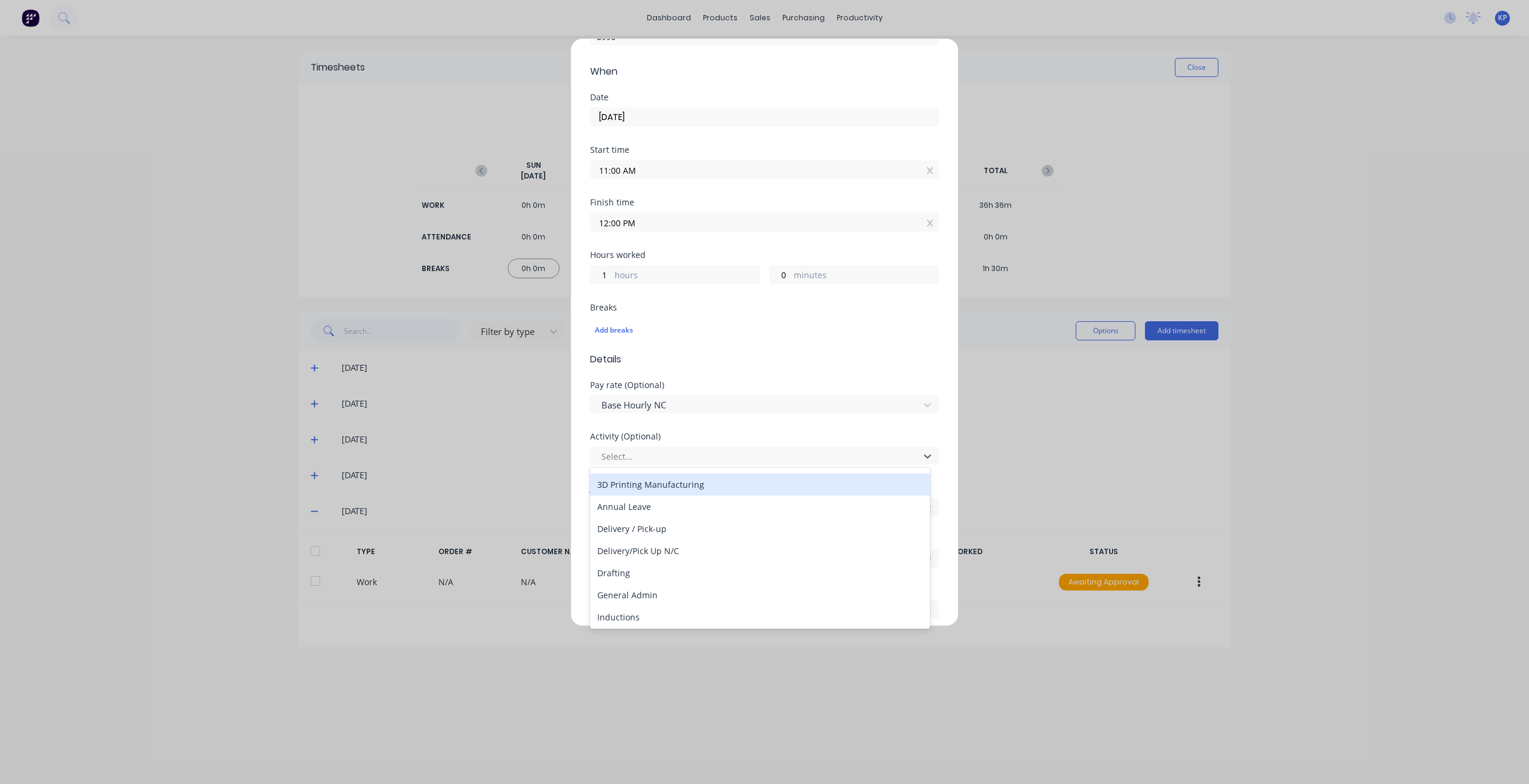
scroll to position [60, 0]
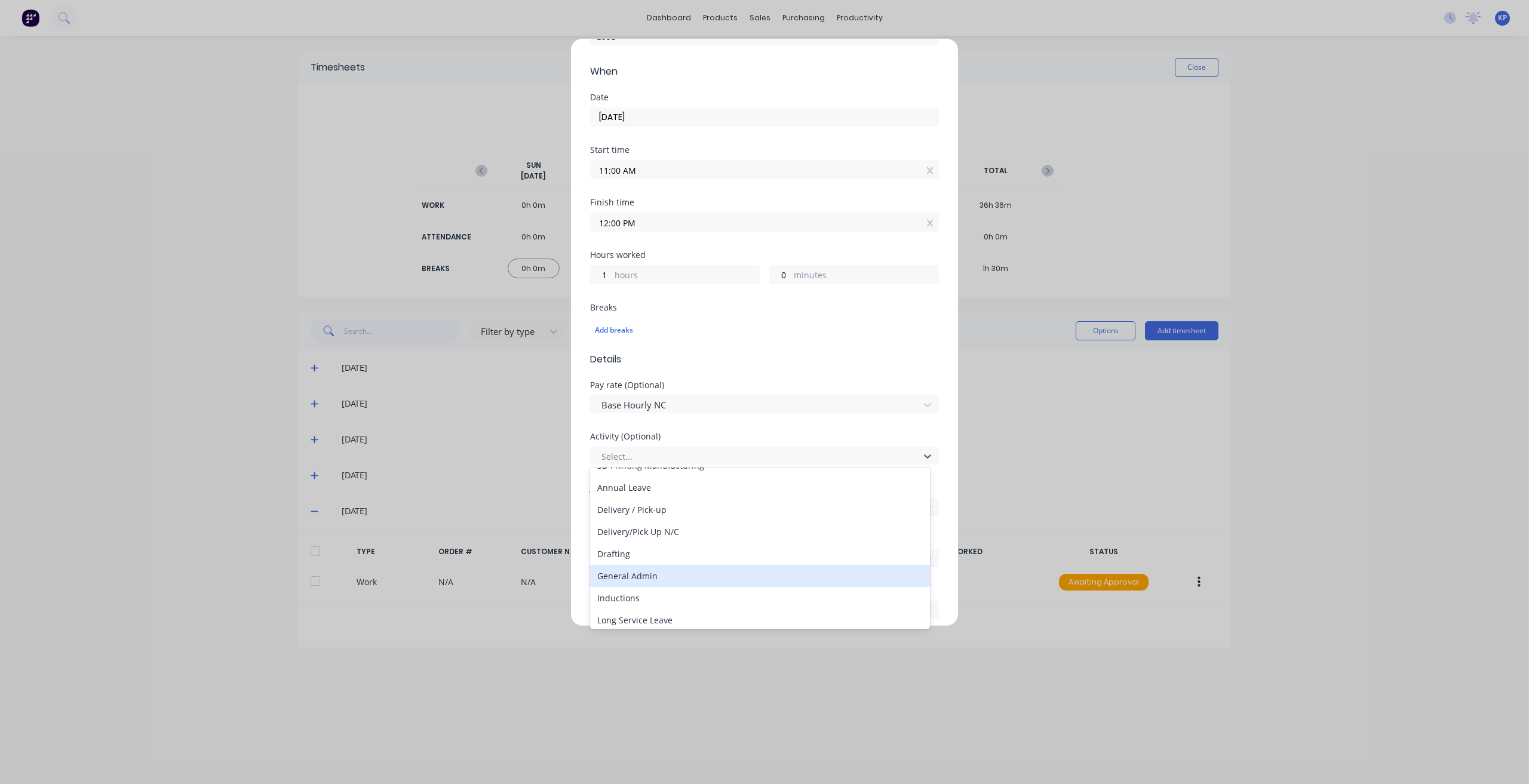
click at [663, 492] on div "General Admin" at bounding box center [760, 576] width 340 height 22
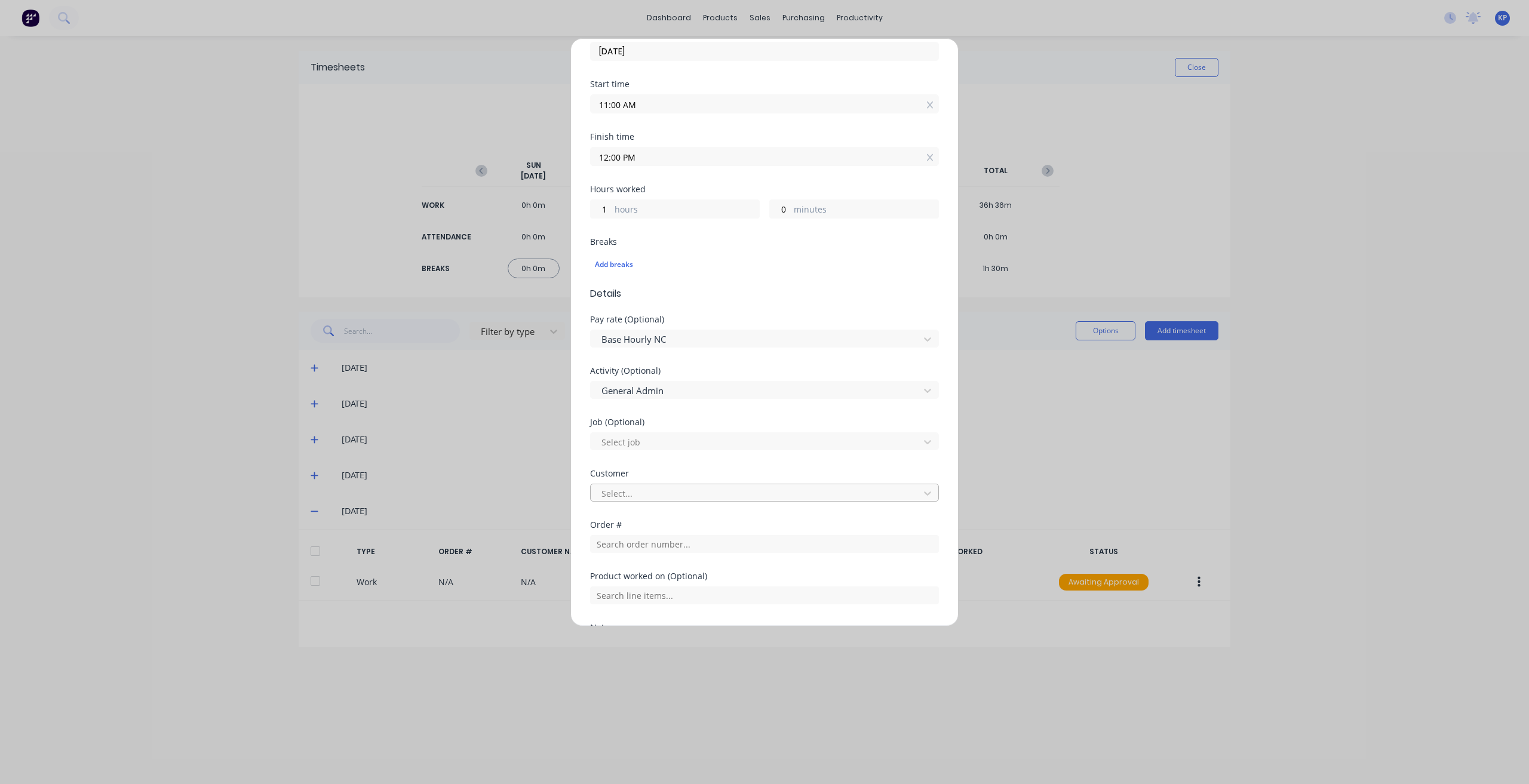
scroll to position [299, 0]
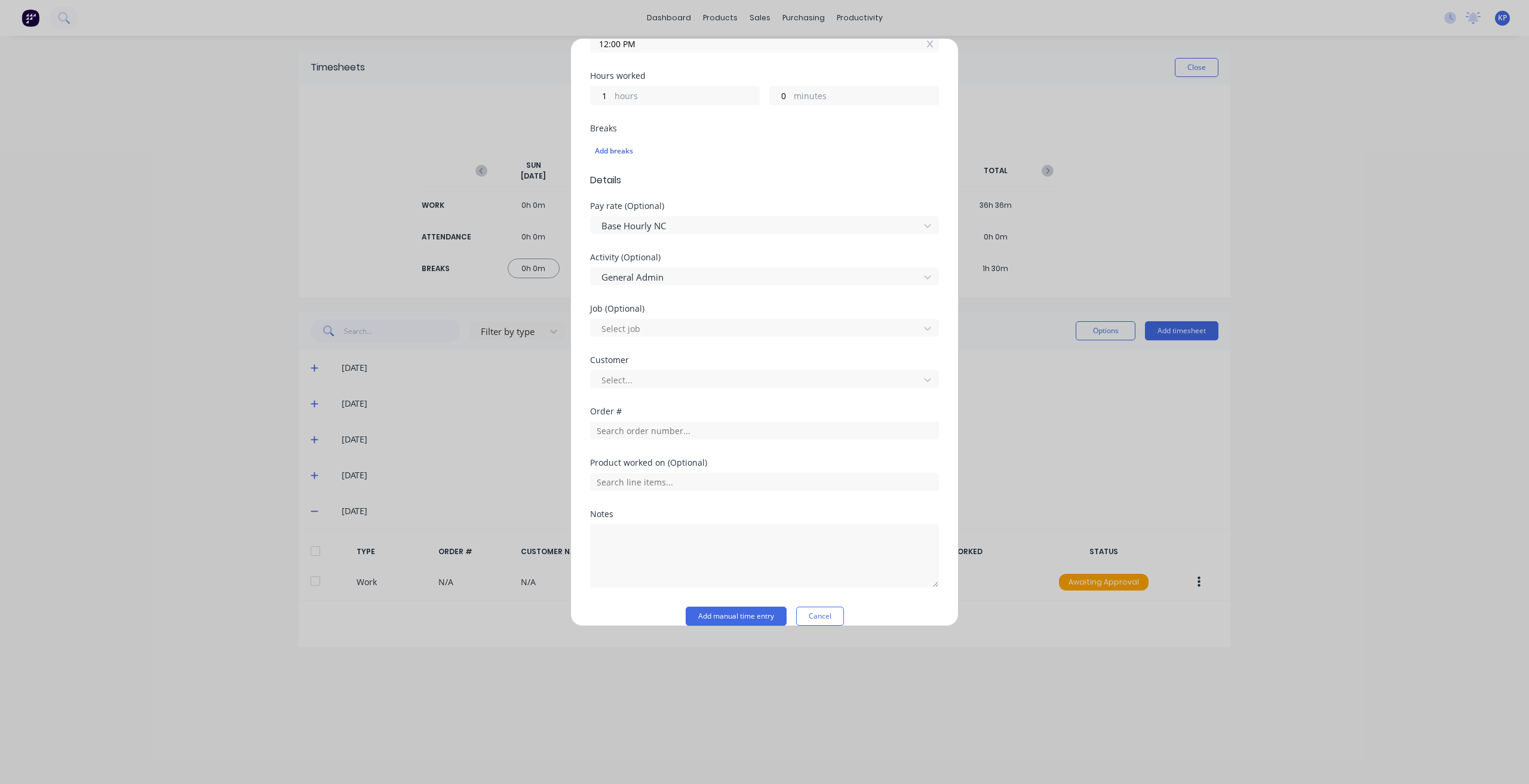
click at [658, 492] on div at bounding box center [764, 554] width 349 height 66
click at [658, 492] on textarea at bounding box center [764, 556] width 349 height 63
type textarea "Emails & Engineering admin"
click at [742, 492] on button "Add manual time entry" at bounding box center [736, 616] width 101 height 19
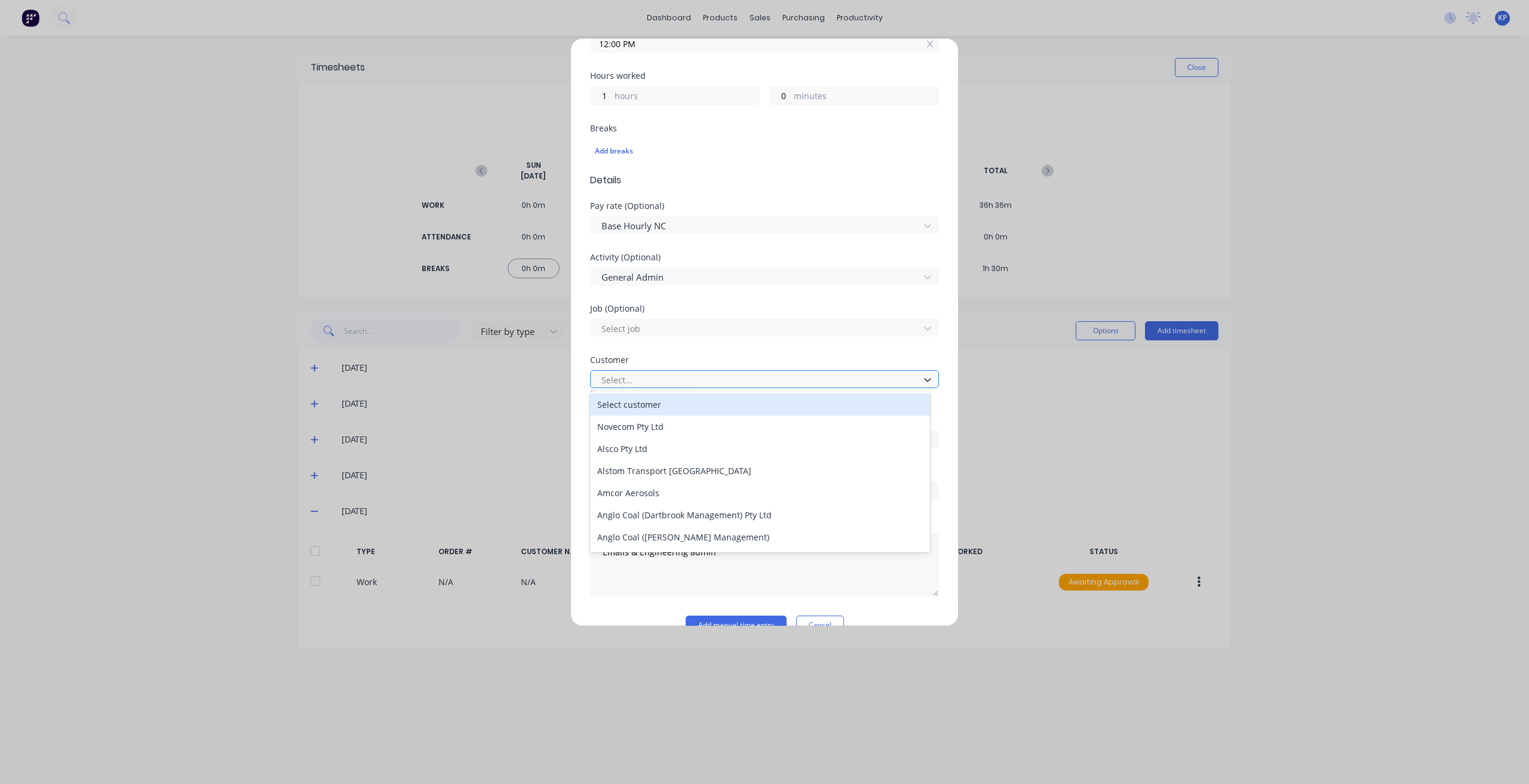
click at [690, 378] on div at bounding box center [756, 379] width 313 height 15
type input "hush"
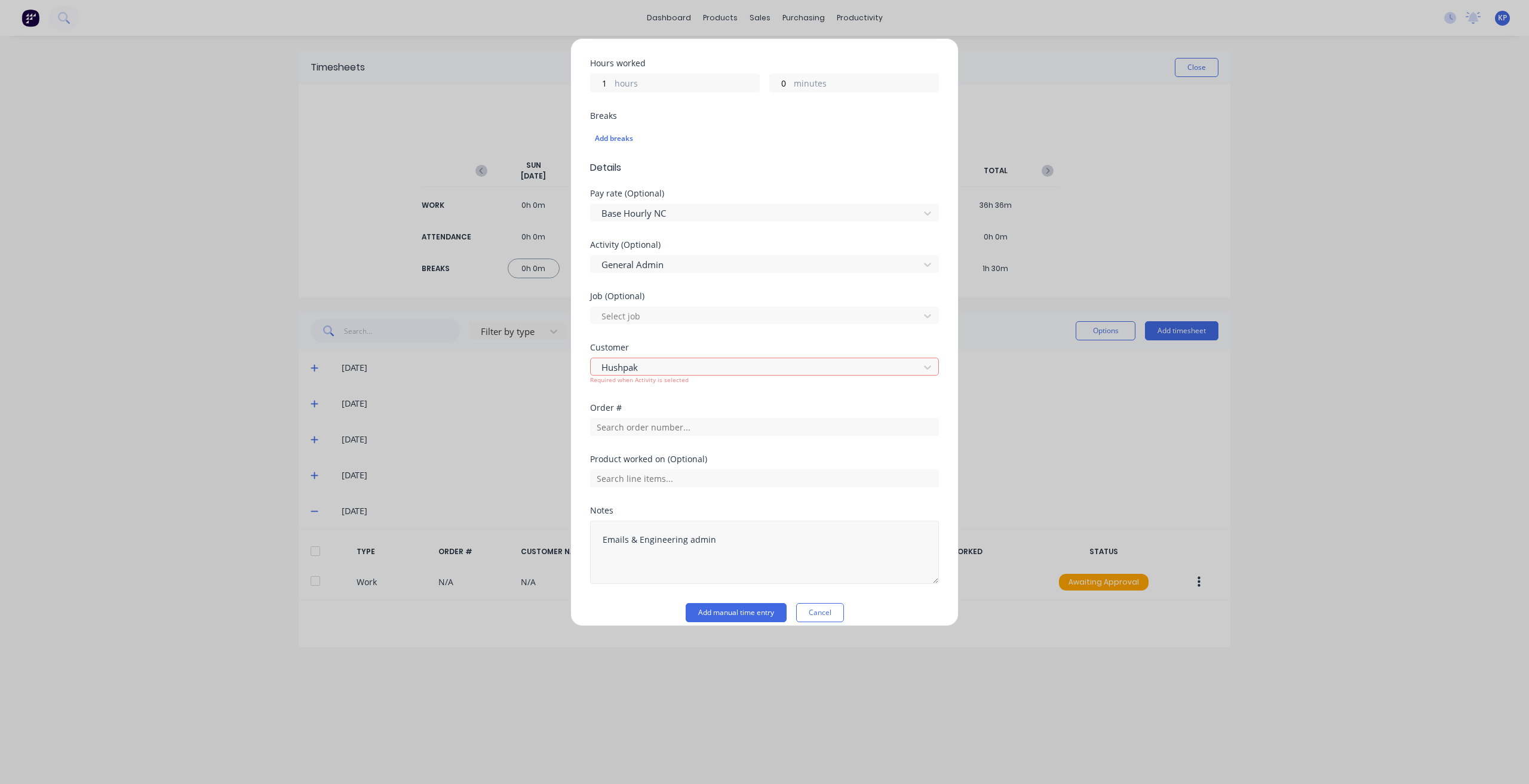
scroll to position [321, 0]
click at [717, 492] on button "Add manual time entry" at bounding box center [736, 602] width 101 height 19
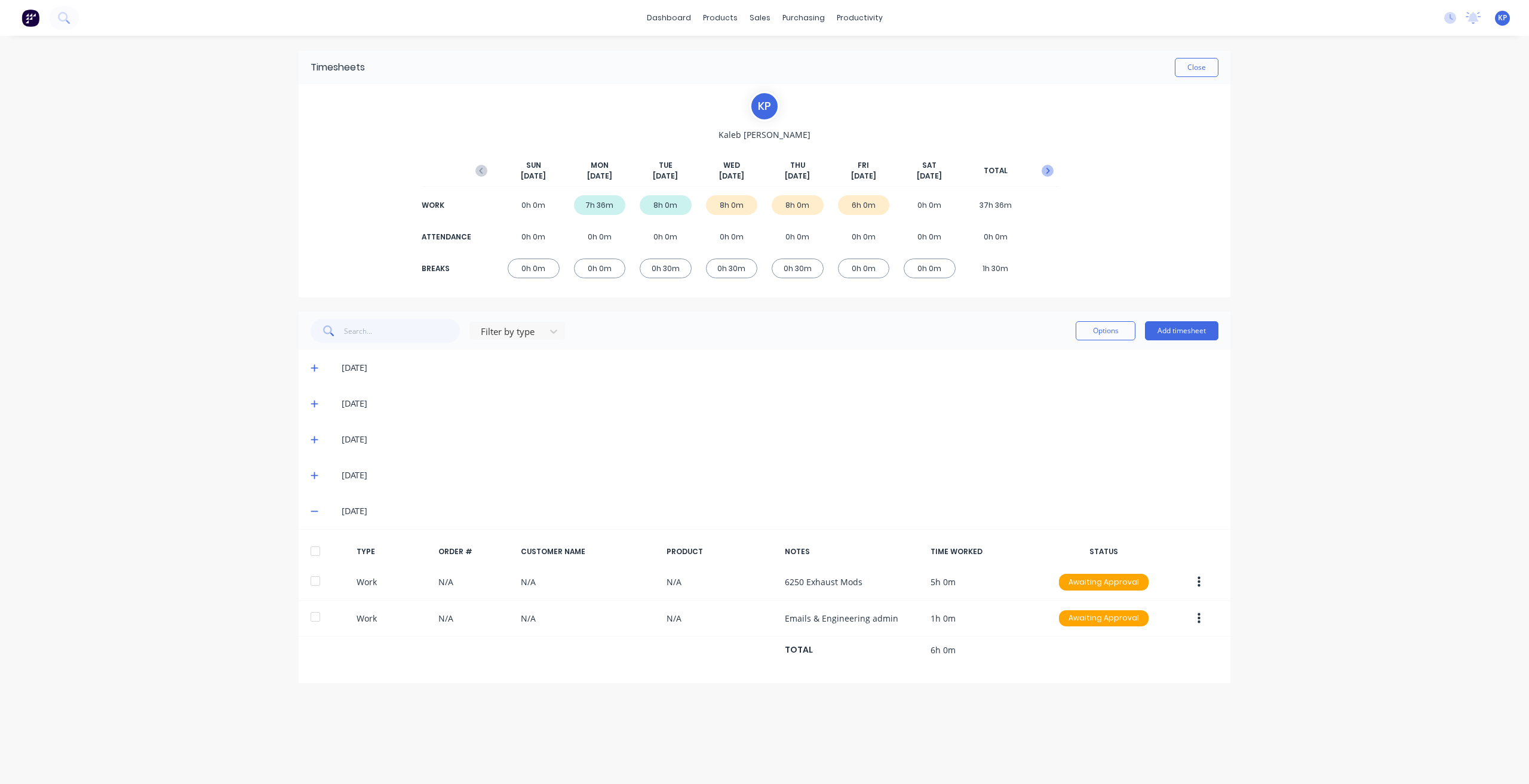
click at [908, 171] on icon "button" at bounding box center [1047, 171] width 12 height 12
